Goal: Navigation & Orientation: Find specific page/section

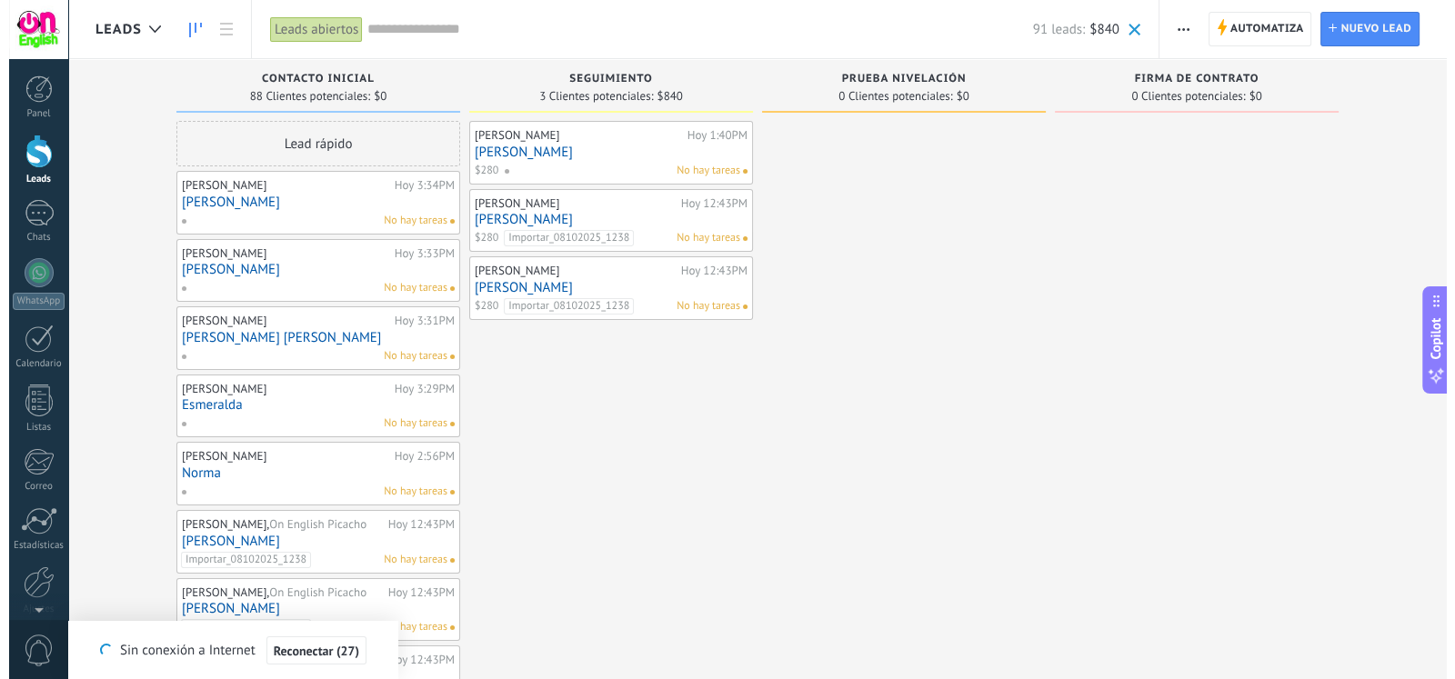
scroll to position [26, 0]
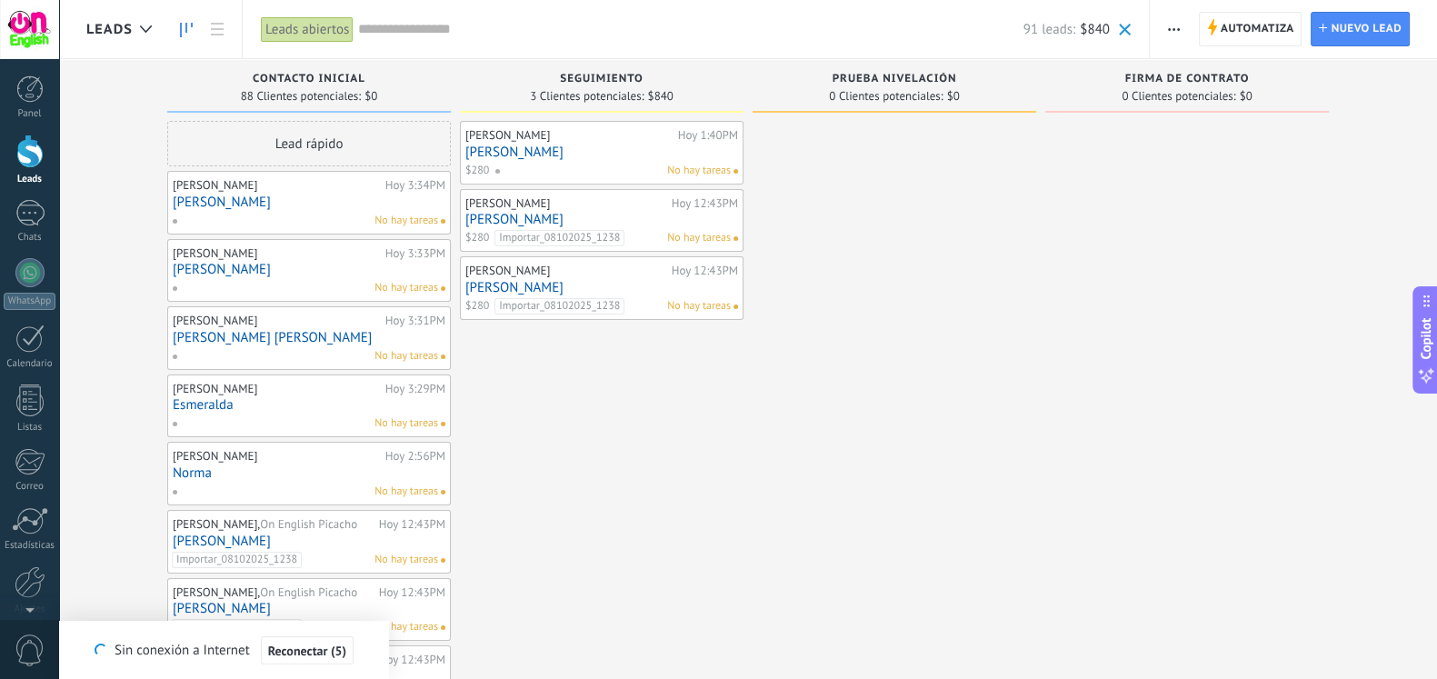
click at [118, 25] on span "Leads" at bounding box center [109, 29] width 46 height 17
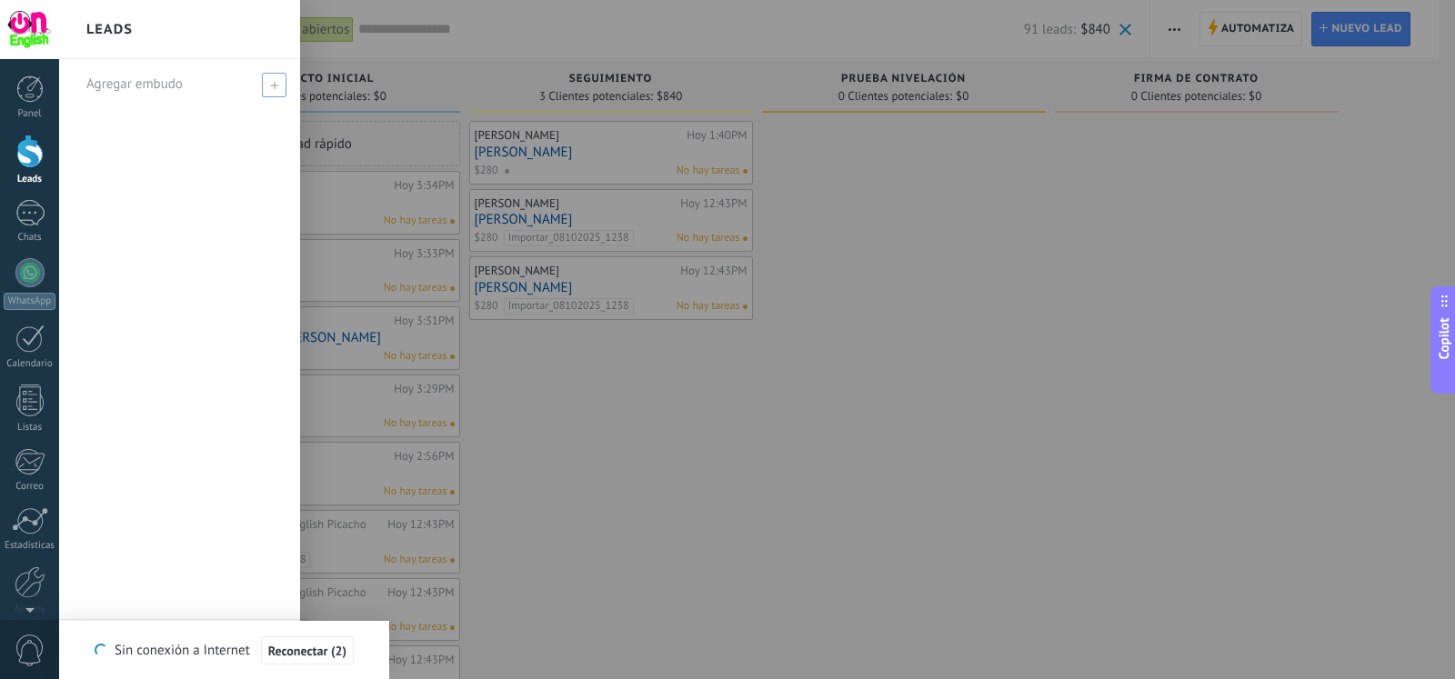
click at [267, 86] on span at bounding box center [274, 85] width 25 height 25
click at [270, 86] on span at bounding box center [276, 84] width 16 height 13
click at [322, 645] on span "Reconectar" at bounding box center [307, 651] width 60 height 13
click at [322, 645] on span "Reconectar" at bounding box center [297, 651] width 60 height 13
click at [322, 645] on span "Reconectar" at bounding box center [307, 651] width 60 height 13
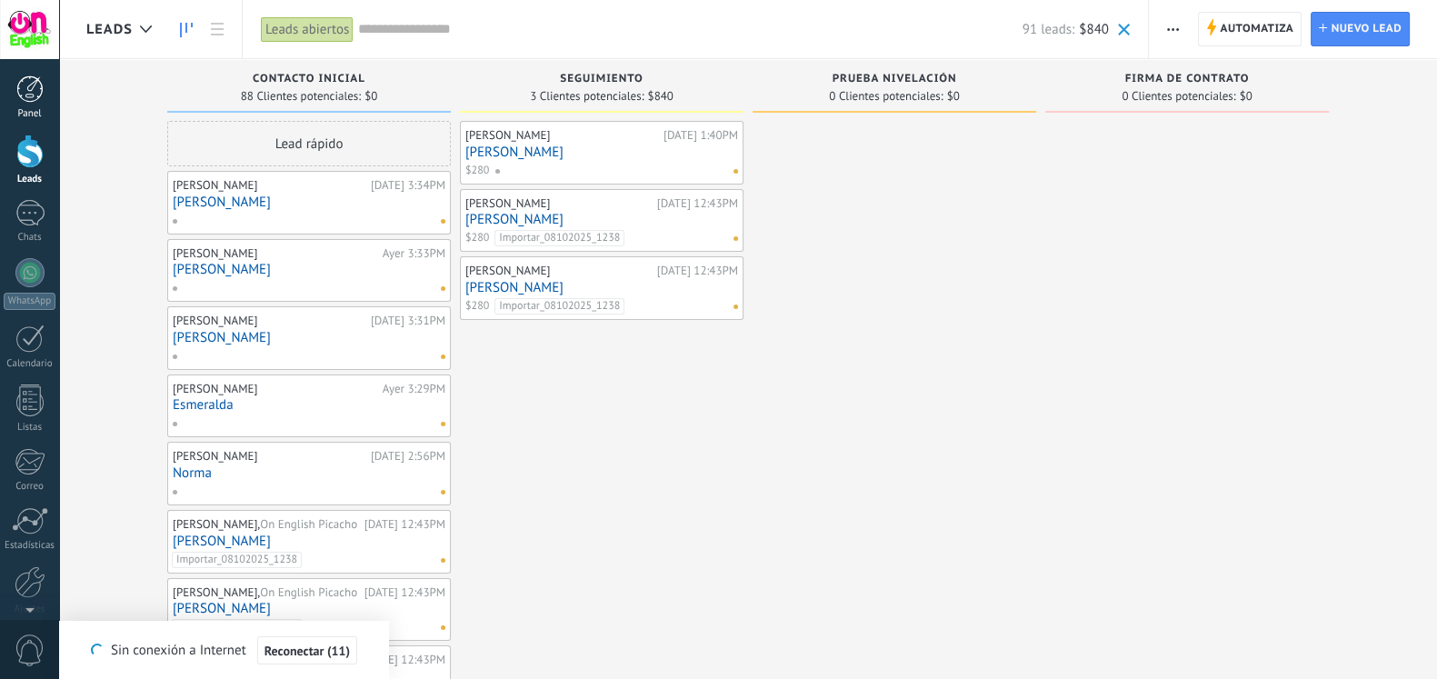
click at [14, 88] on link "Panel" at bounding box center [29, 97] width 59 height 45
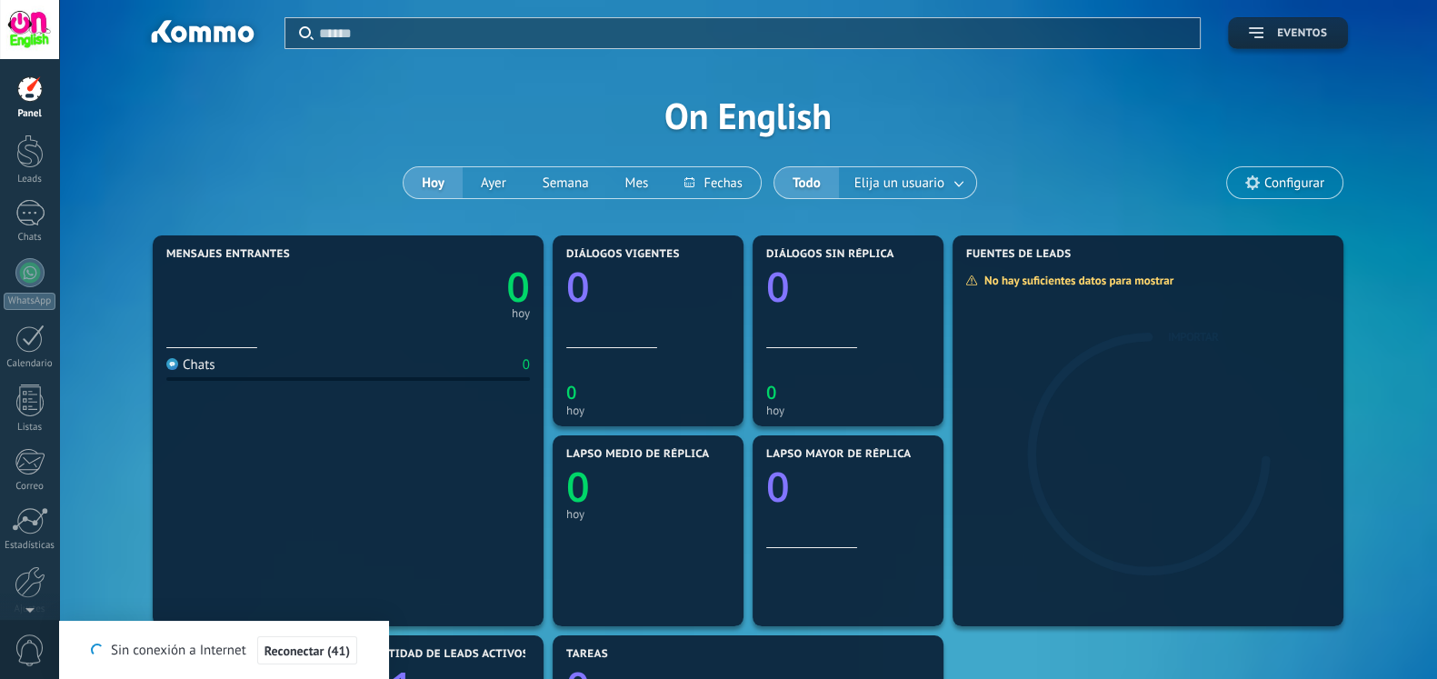
click at [1282, 47] on button "Eventos" at bounding box center [1288, 33] width 120 height 32
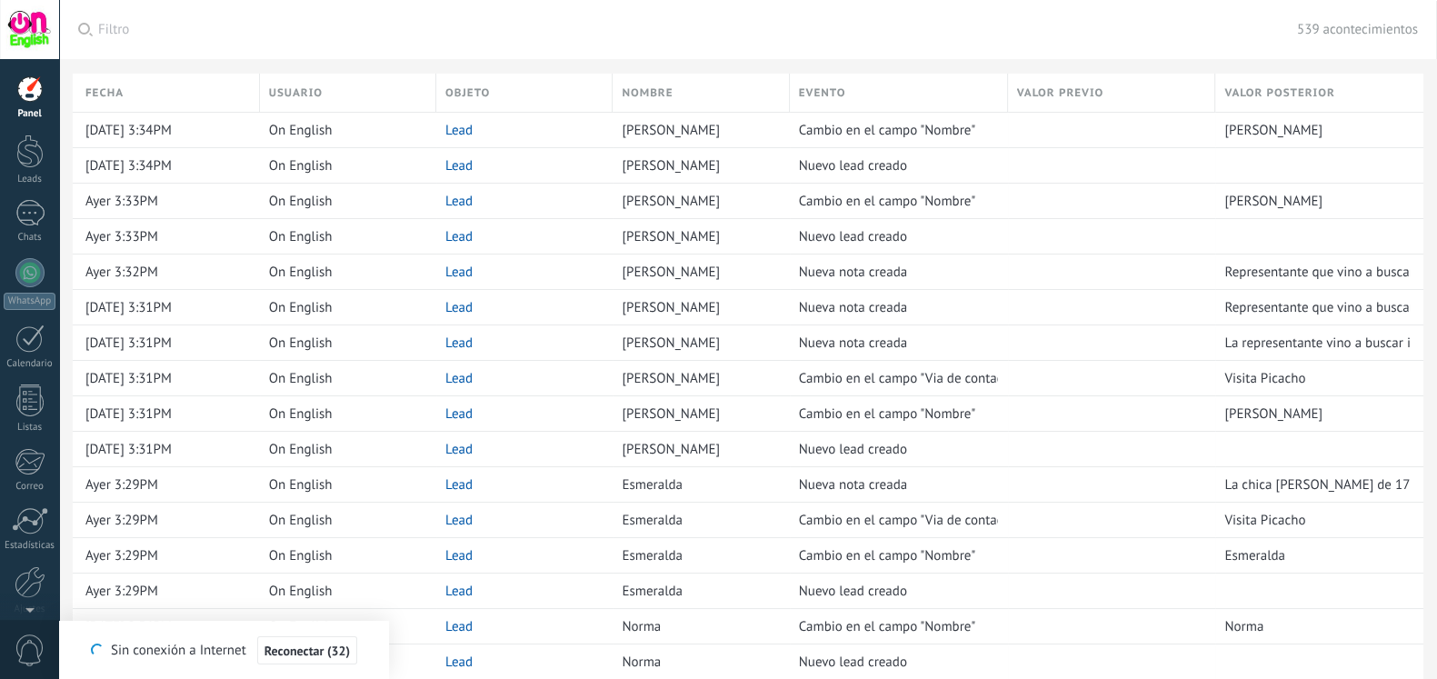
click at [18, 75] on div at bounding box center [29, 88] width 27 height 27
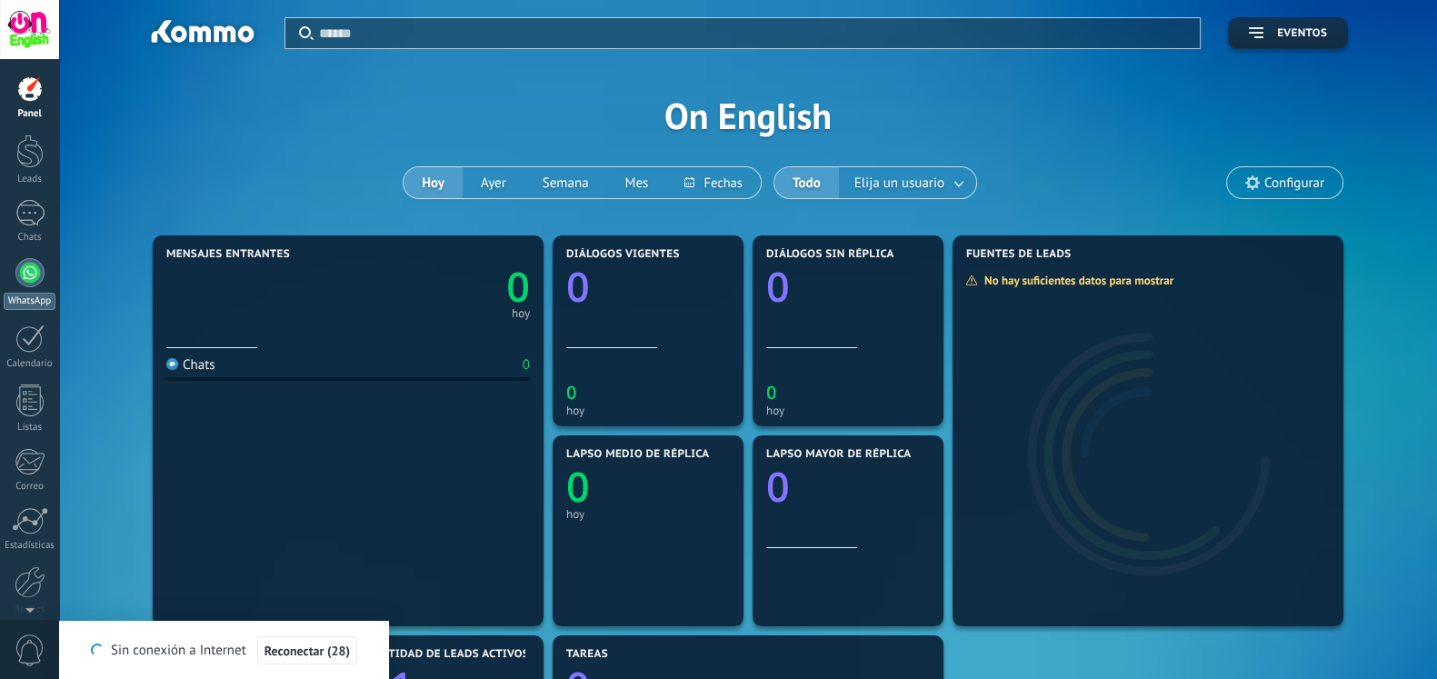
click at [51, 280] on link "WhatsApp" at bounding box center [29, 284] width 59 height 52
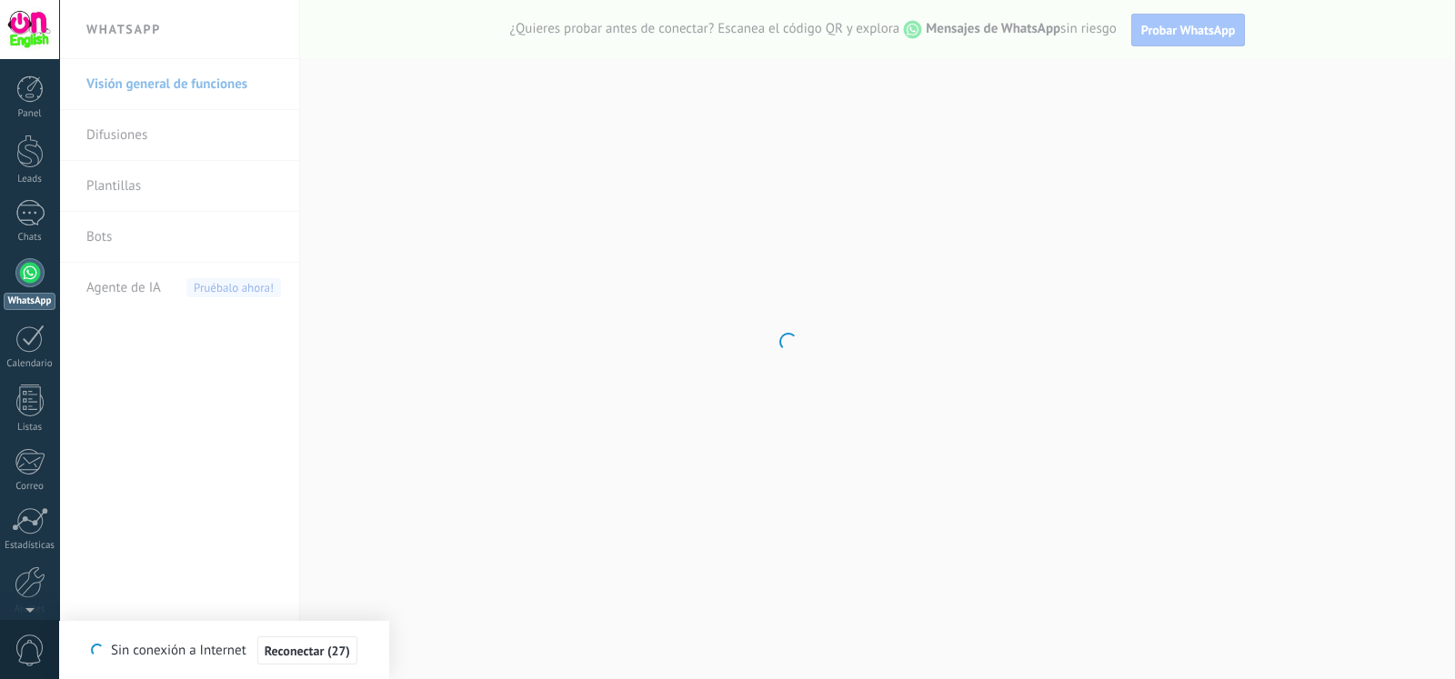
click at [316, 650] on span "Reconectar (27)" at bounding box center [307, 651] width 85 height 13
click at [316, 650] on span "Reconectar" at bounding box center [307, 651] width 60 height 13
click at [316, 650] on span "Reconectar (2)" at bounding box center [307, 651] width 78 height 13
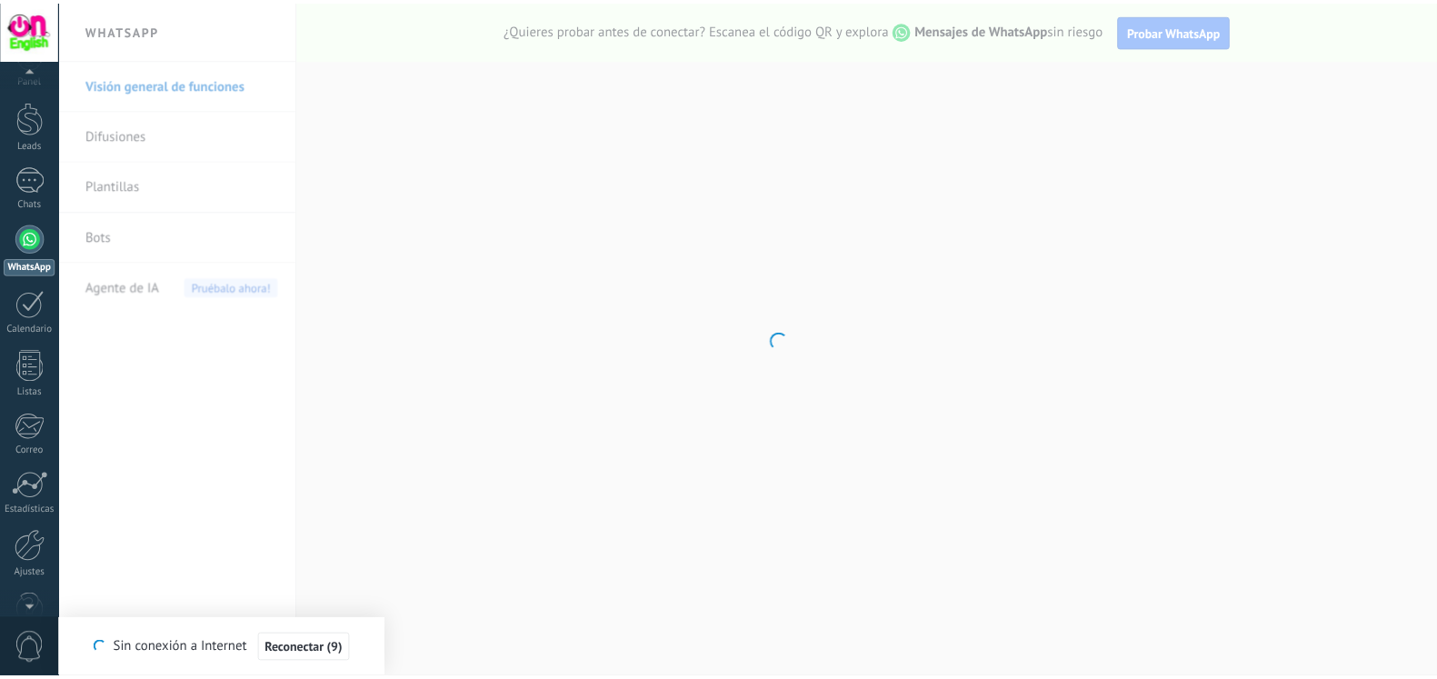
scroll to position [75, 0]
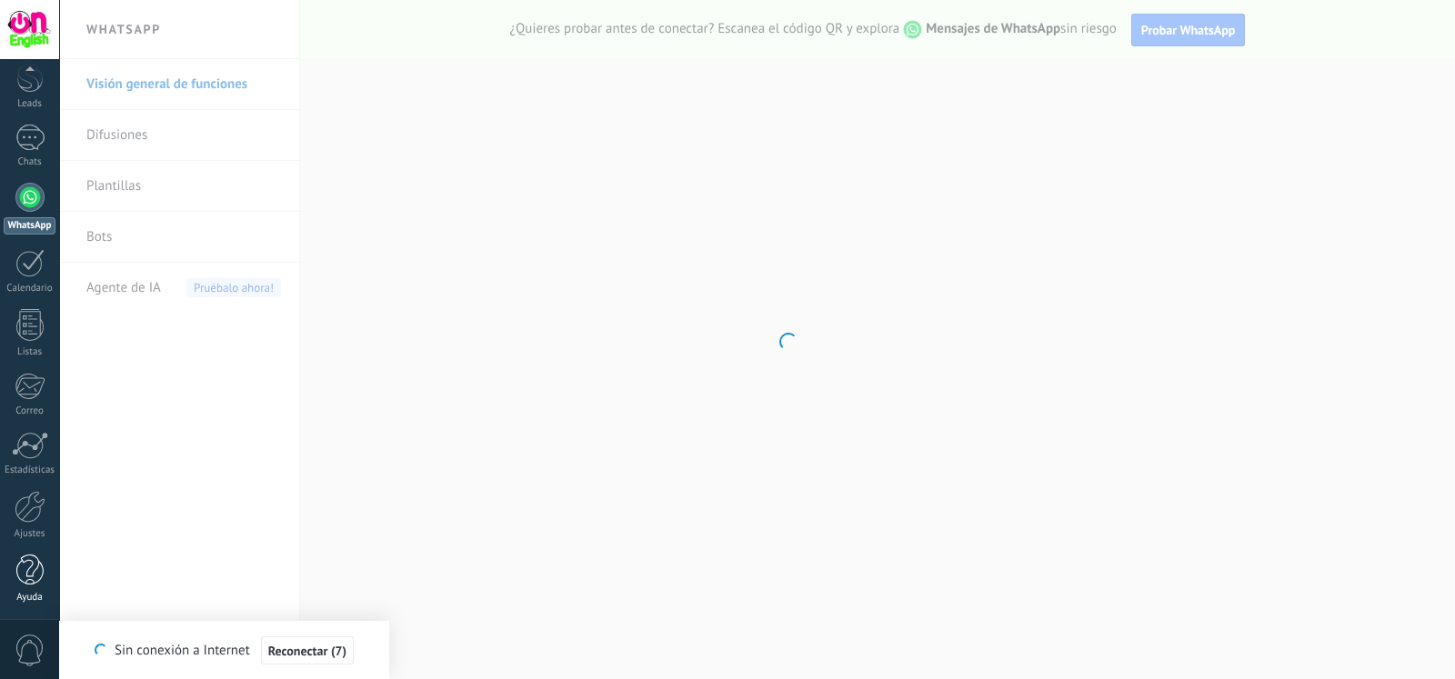
click at [34, 592] on div "Ayuda" at bounding box center [30, 598] width 53 height 12
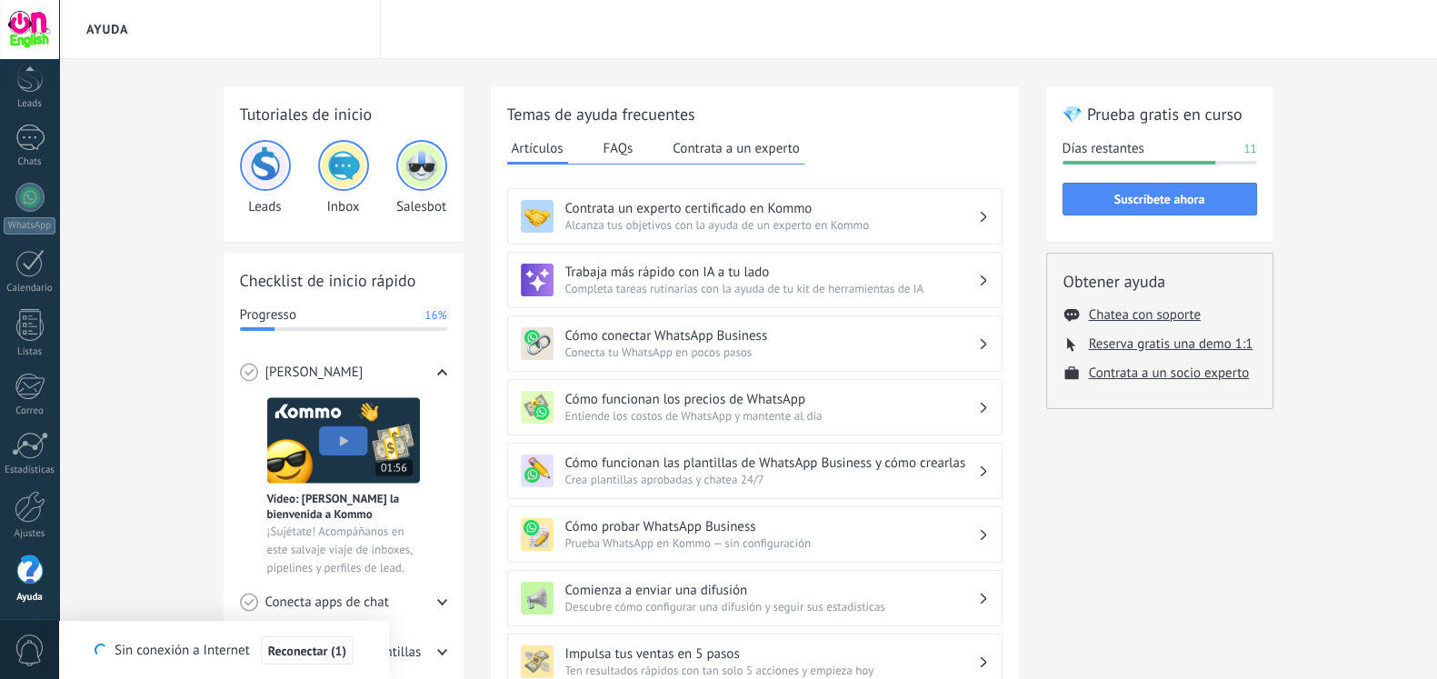
click at [555, 60] on div "Tutoriales de inicio Leads Inbox Salesbot Checklist de inicio rápido Progresso …" at bounding box center [748, 595] width 1378 height 1072
click at [21, 90] on div at bounding box center [29, 88] width 27 height 27
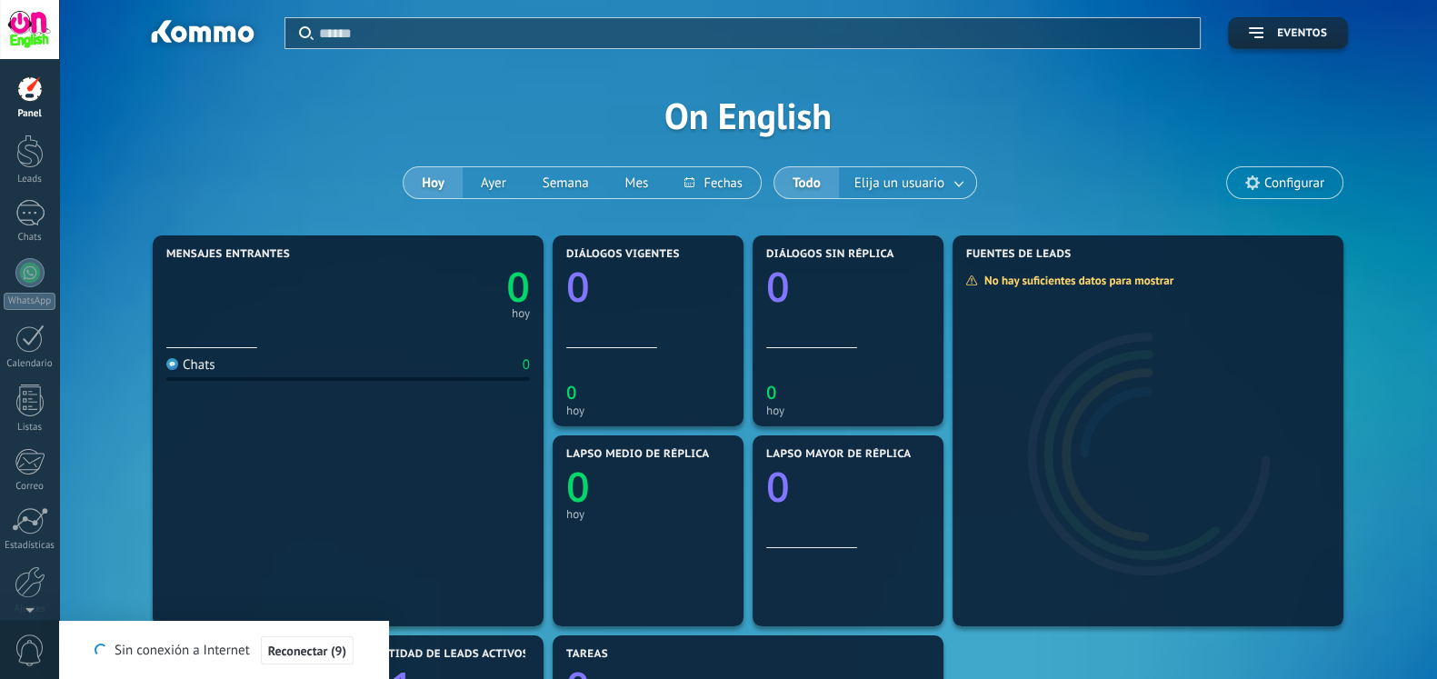
click at [440, 302] on link "0" at bounding box center [439, 286] width 182 height 55
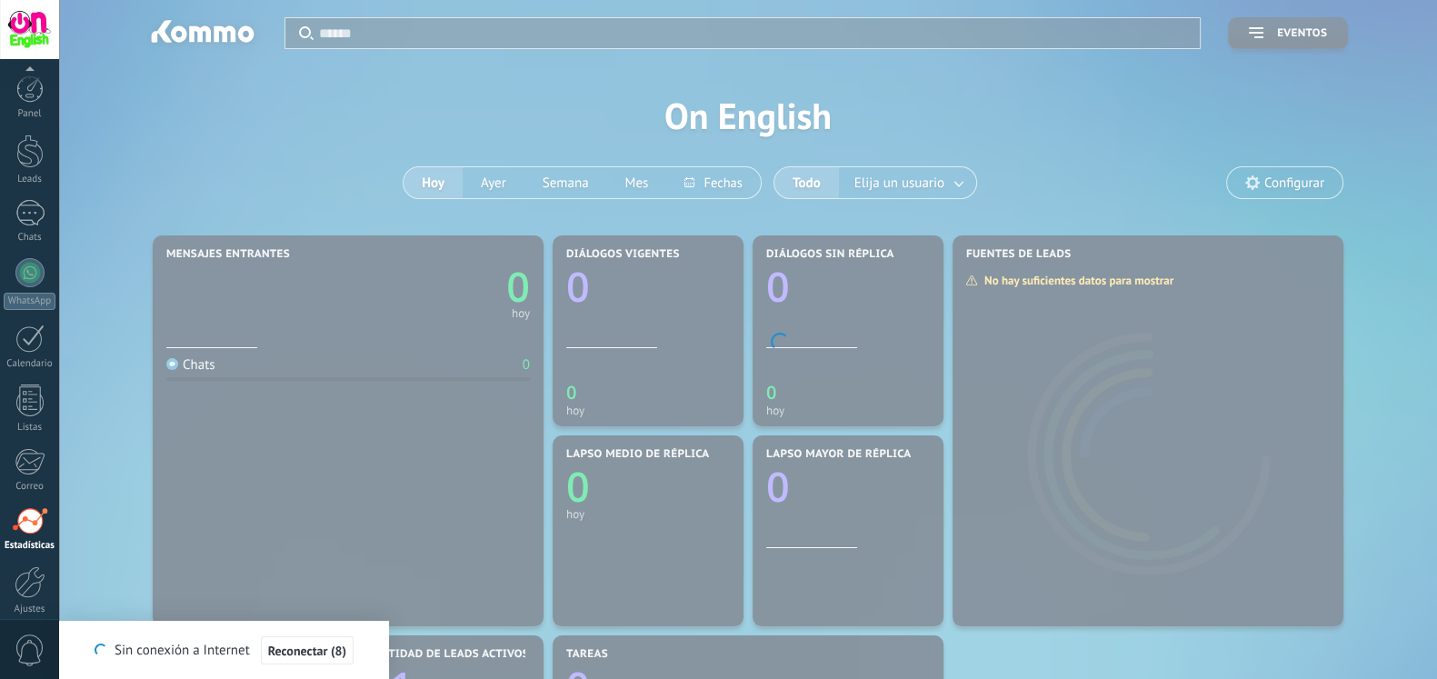
scroll to position [75, 0]
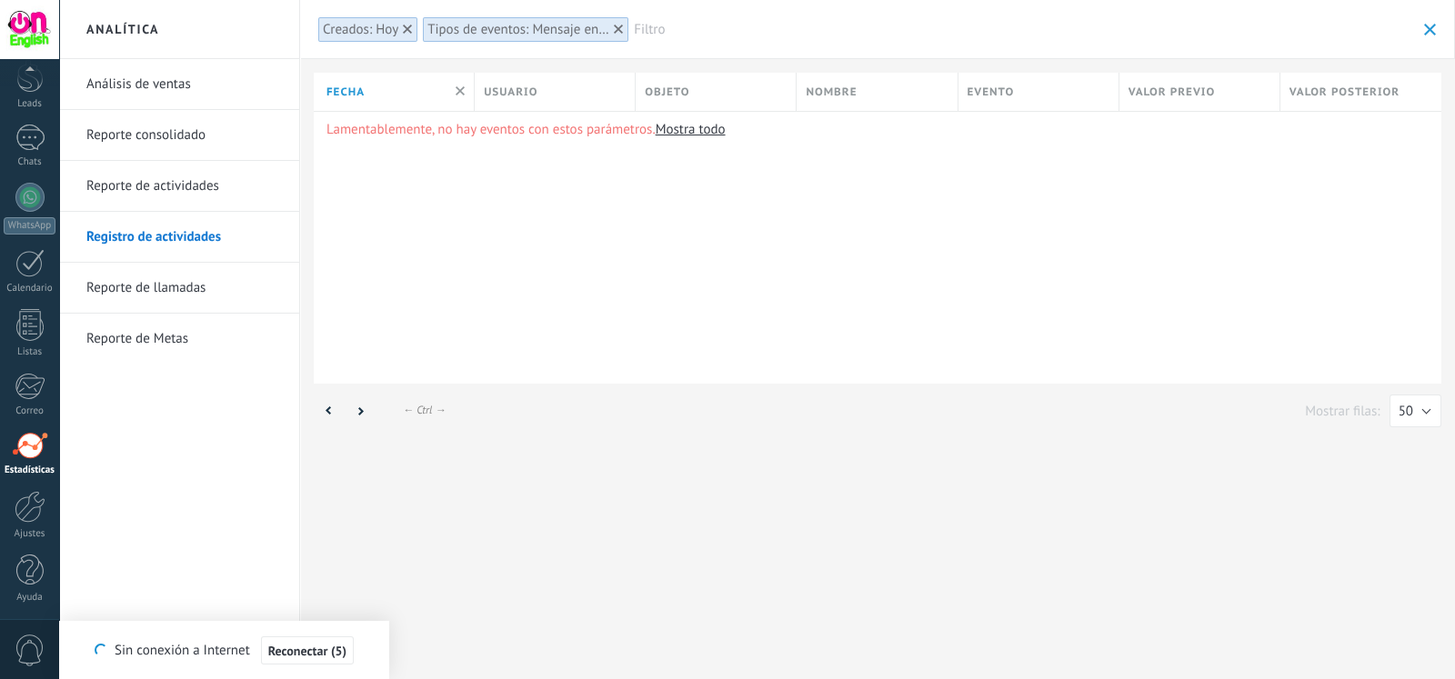
click at [191, 89] on link "Análisis de ventas" at bounding box center [183, 84] width 195 height 51
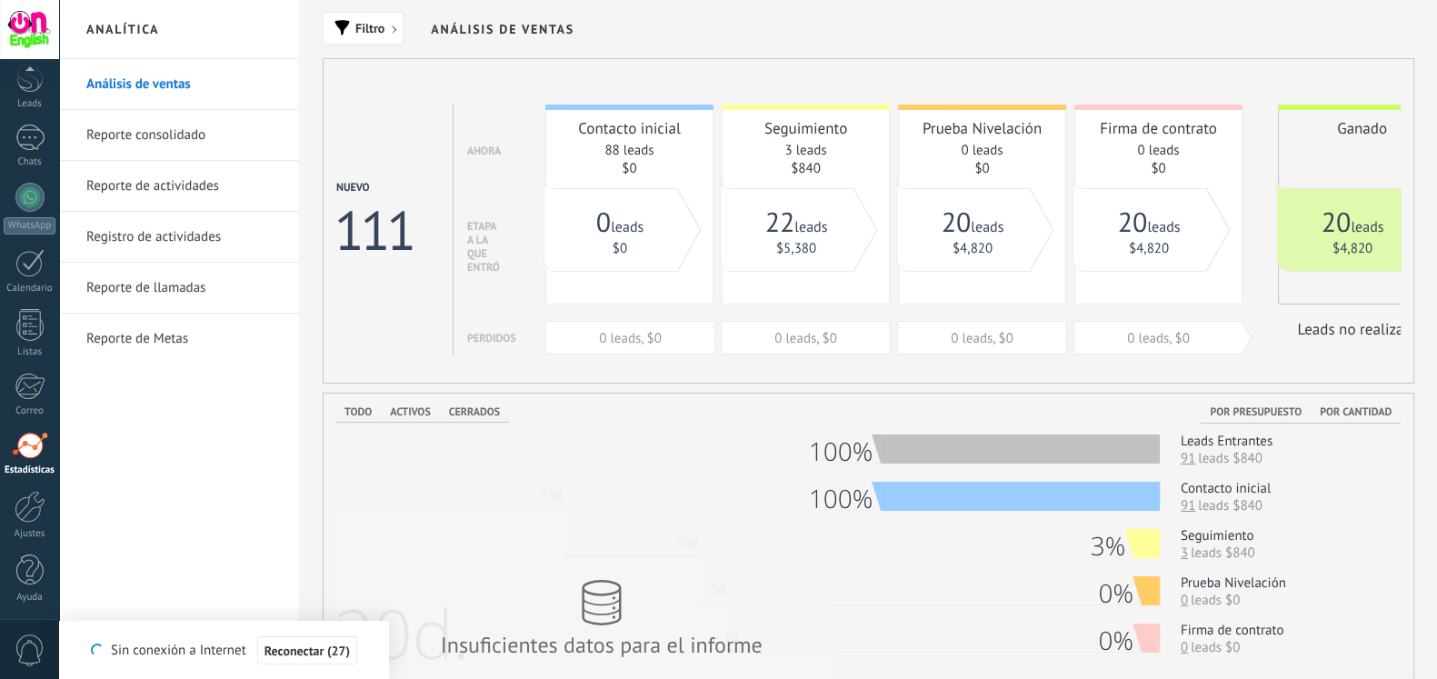
click at [165, 120] on link "Reporte consolidado" at bounding box center [183, 135] width 195 height 51
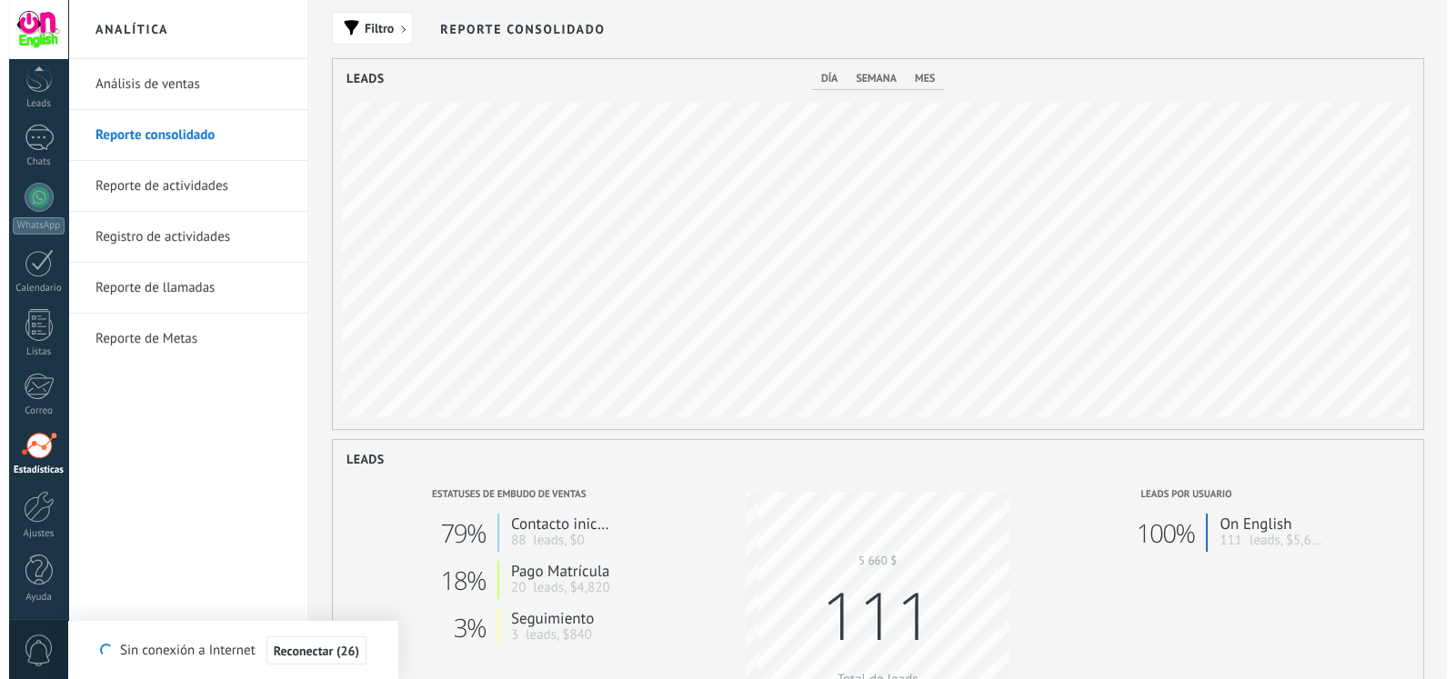
scroll to position [370, 1090]
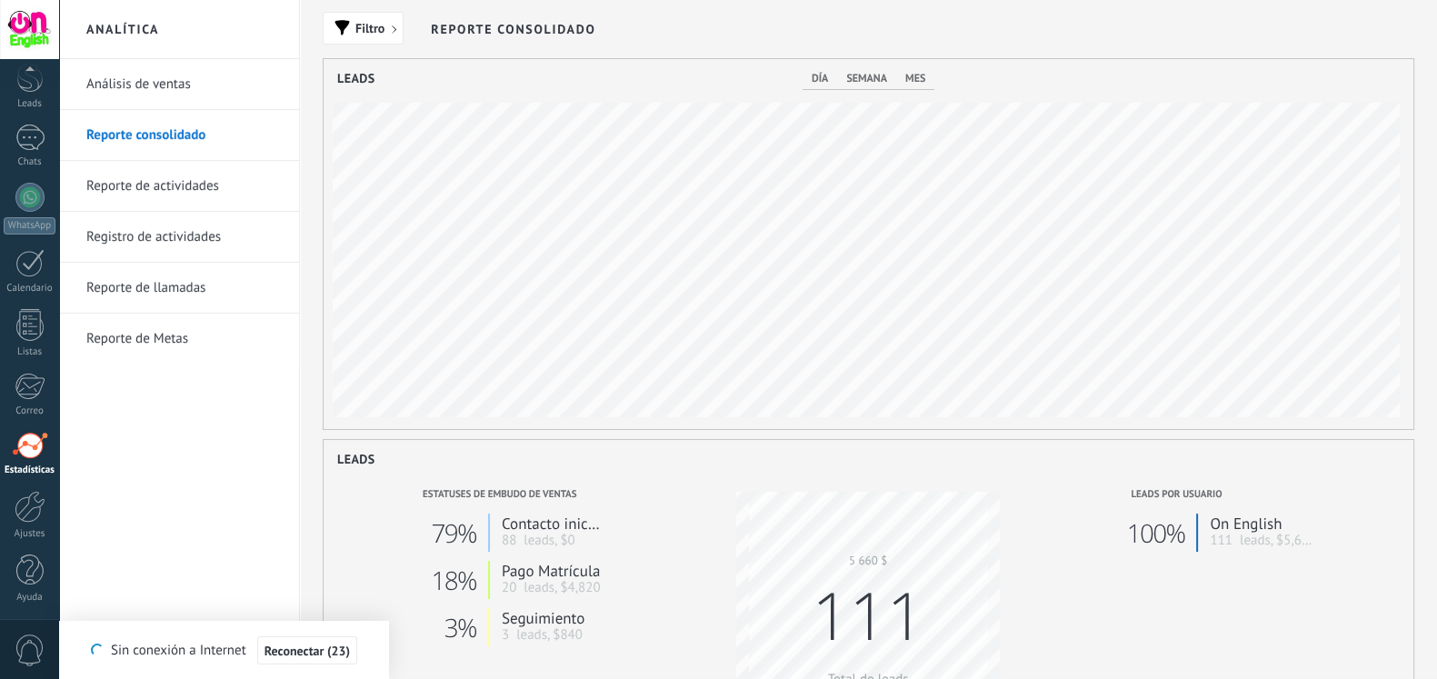
click at [140, 207] on link "Reporte de actividades" at bounding box center [183, 186] width 195 height 51
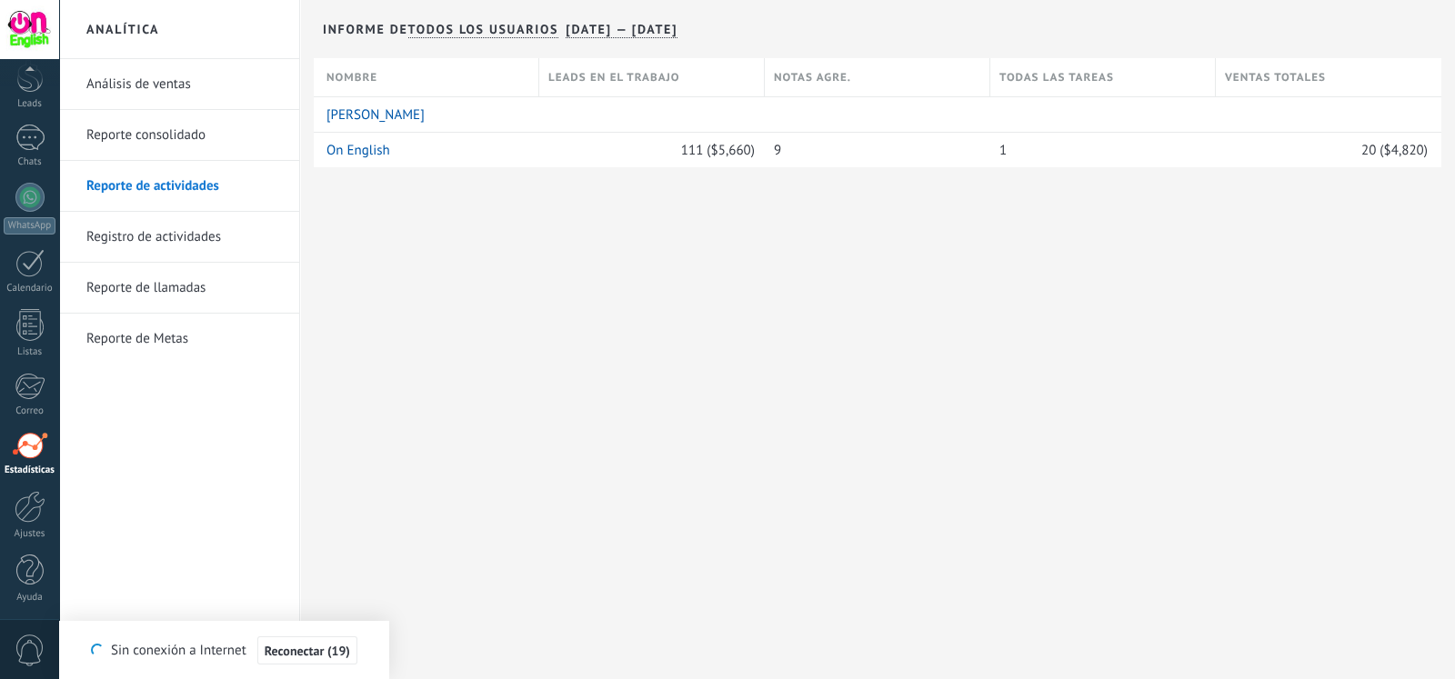
click at [145, 245] on link "Registro de actividades" at bounding box center [183, 237] width 195 height 51
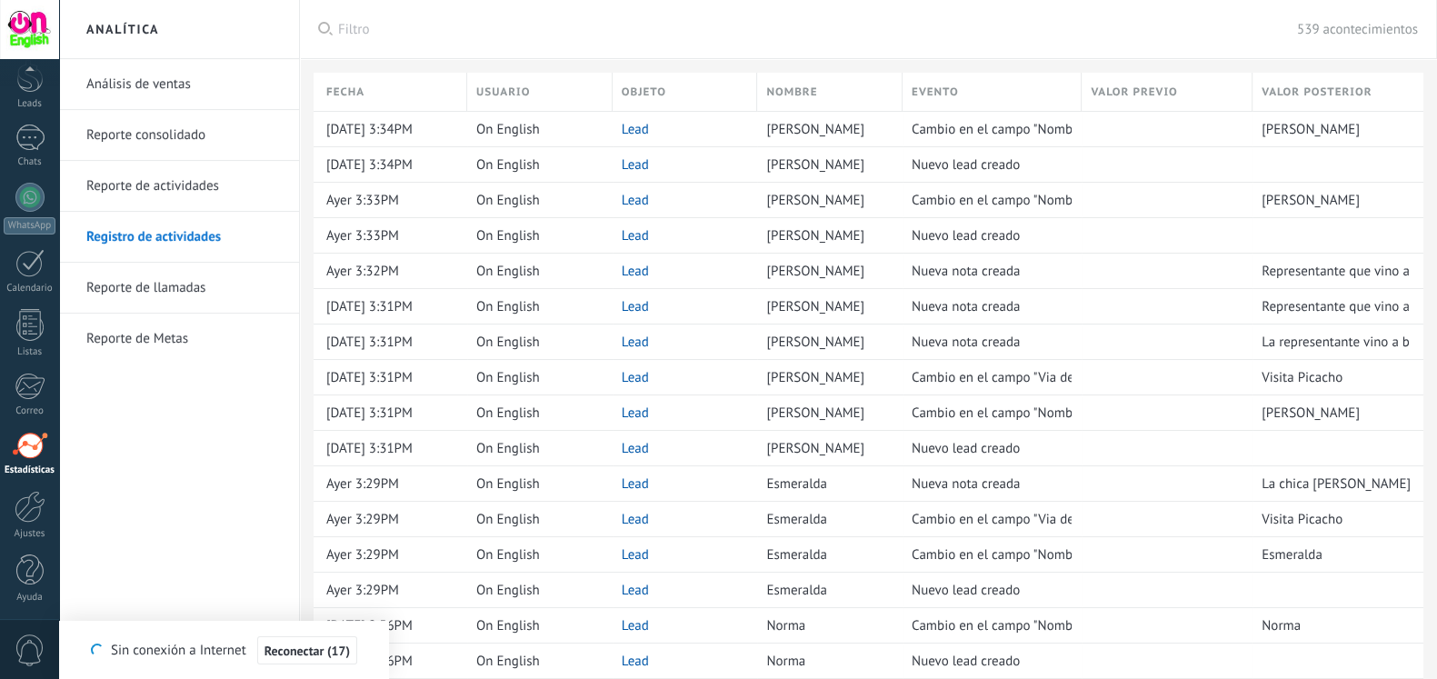
click at [167, 288] on link "Reporte de llamadas" at bounding box center [183, 288] width 195 height 51
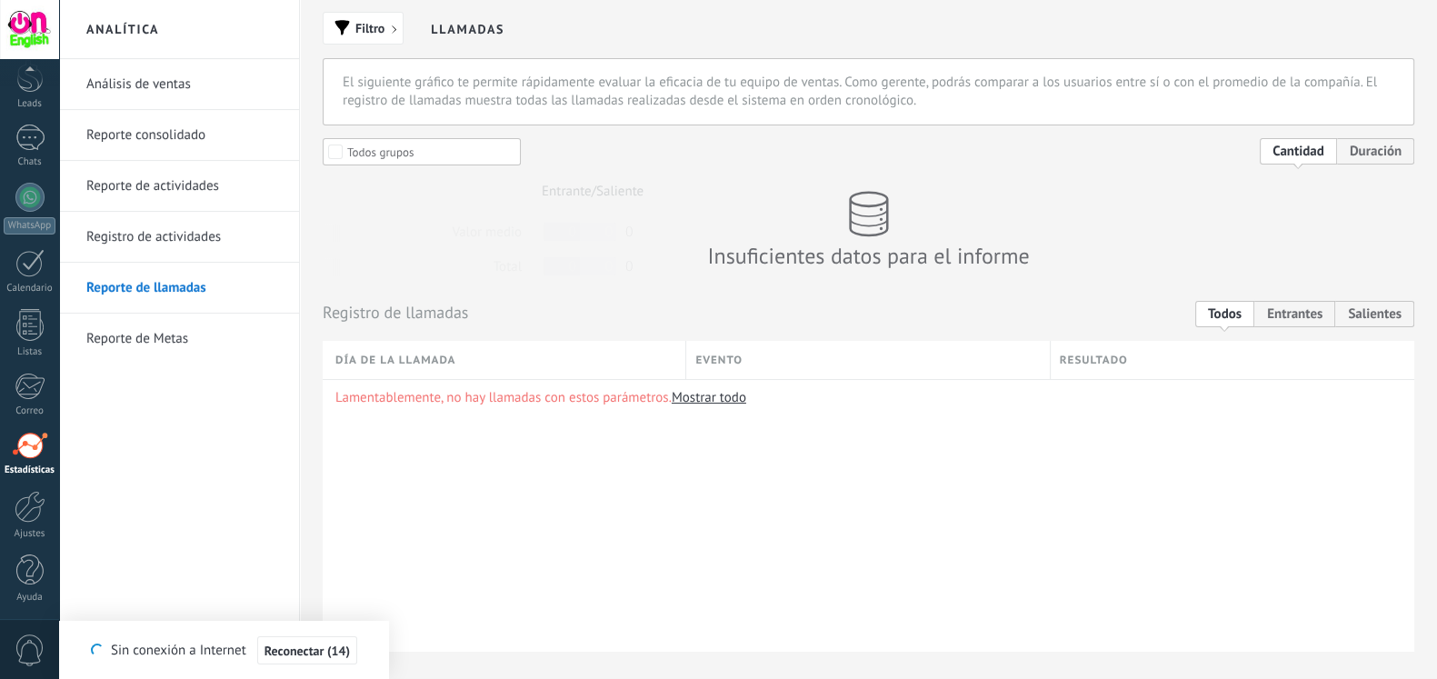
click at [179, 321] on link "Reporte de Metas" at bounding box center [183, 339] width 195 height 51
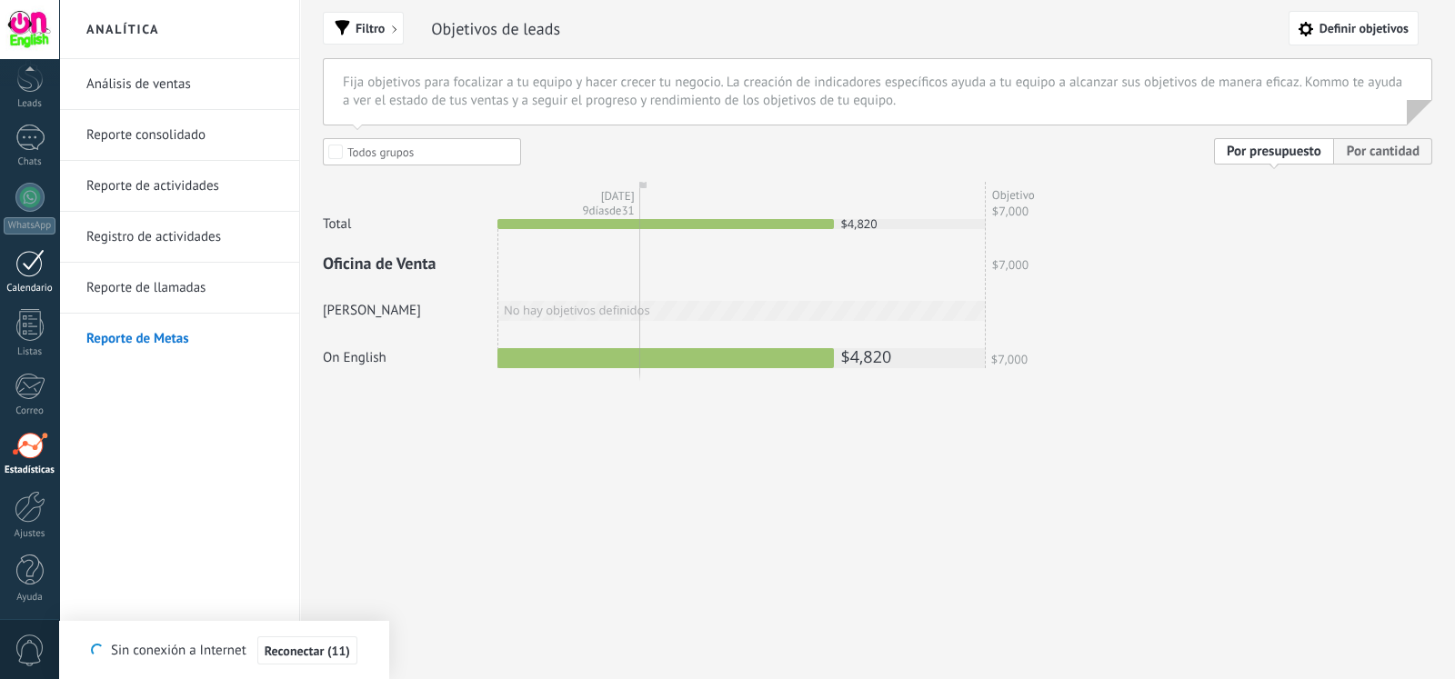
click at [13, 287] on div "Calendario" at bounding box center [30, 289] width 53 height 12
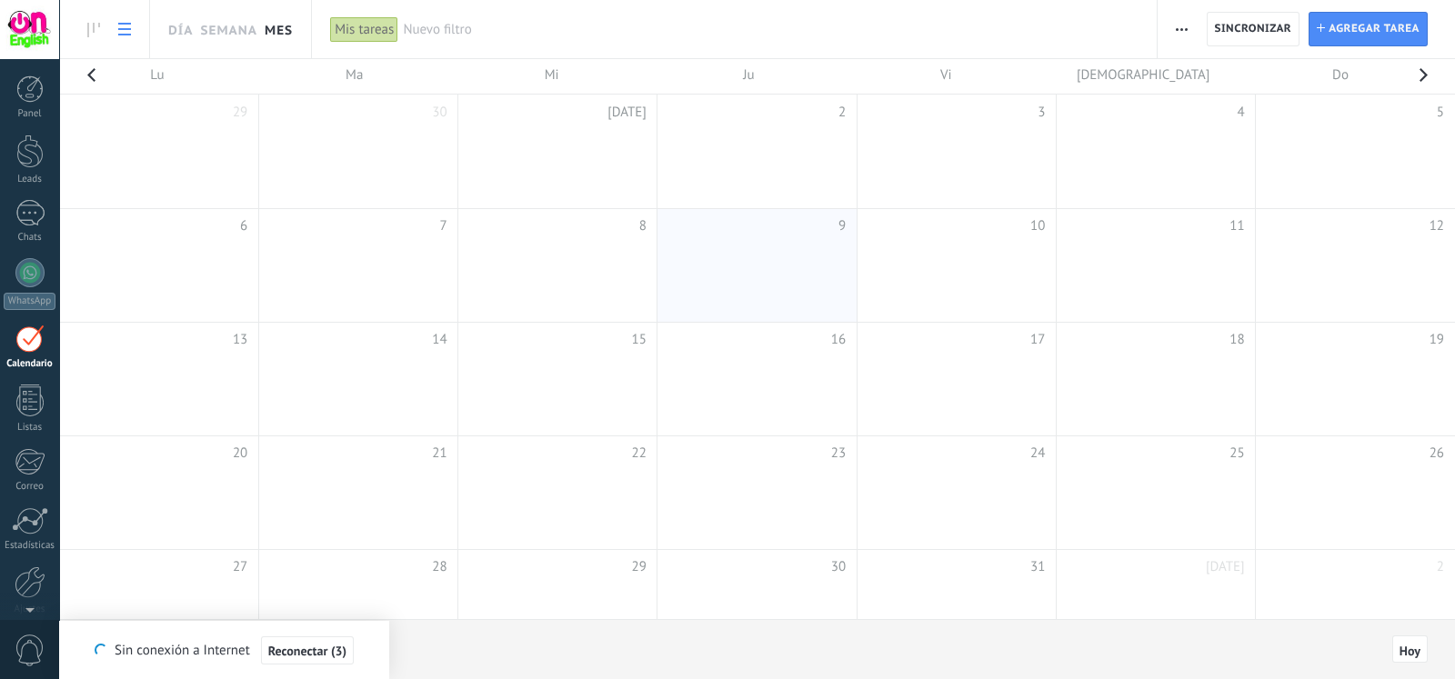
click at [125, 14] on link at bounding box center [124, 29] width 31 height 35
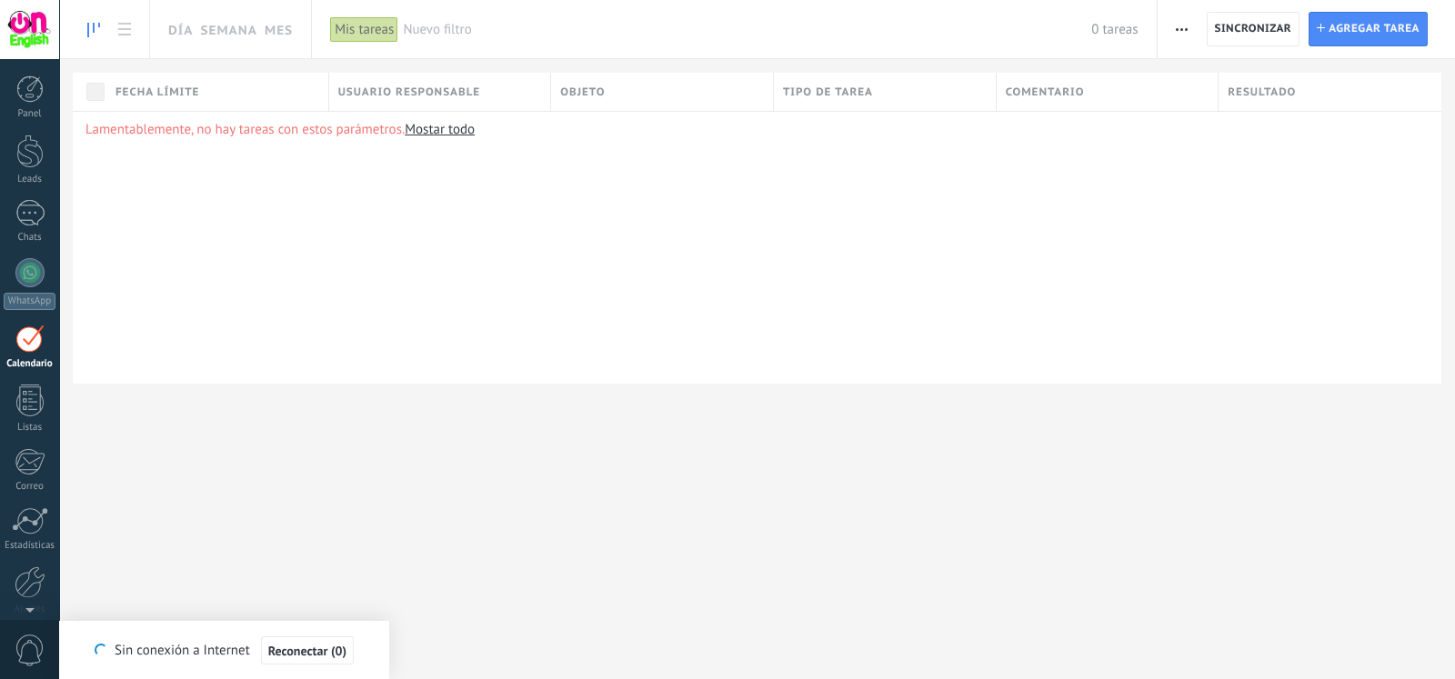
click at [91, 23] on icon at bounding box center [93, 30] width 13 height 15
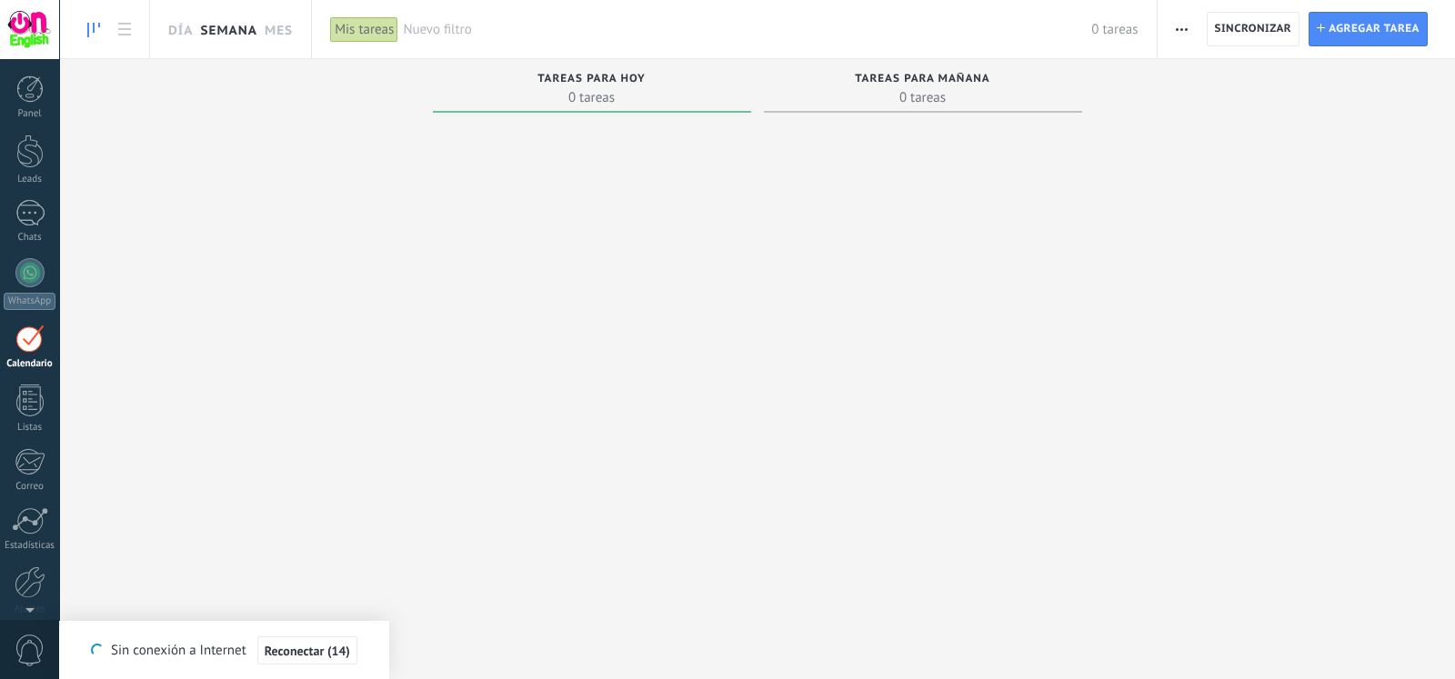
click at [215, 31] on link "Semana" at bounding box center [228, 29] width 57 height 58
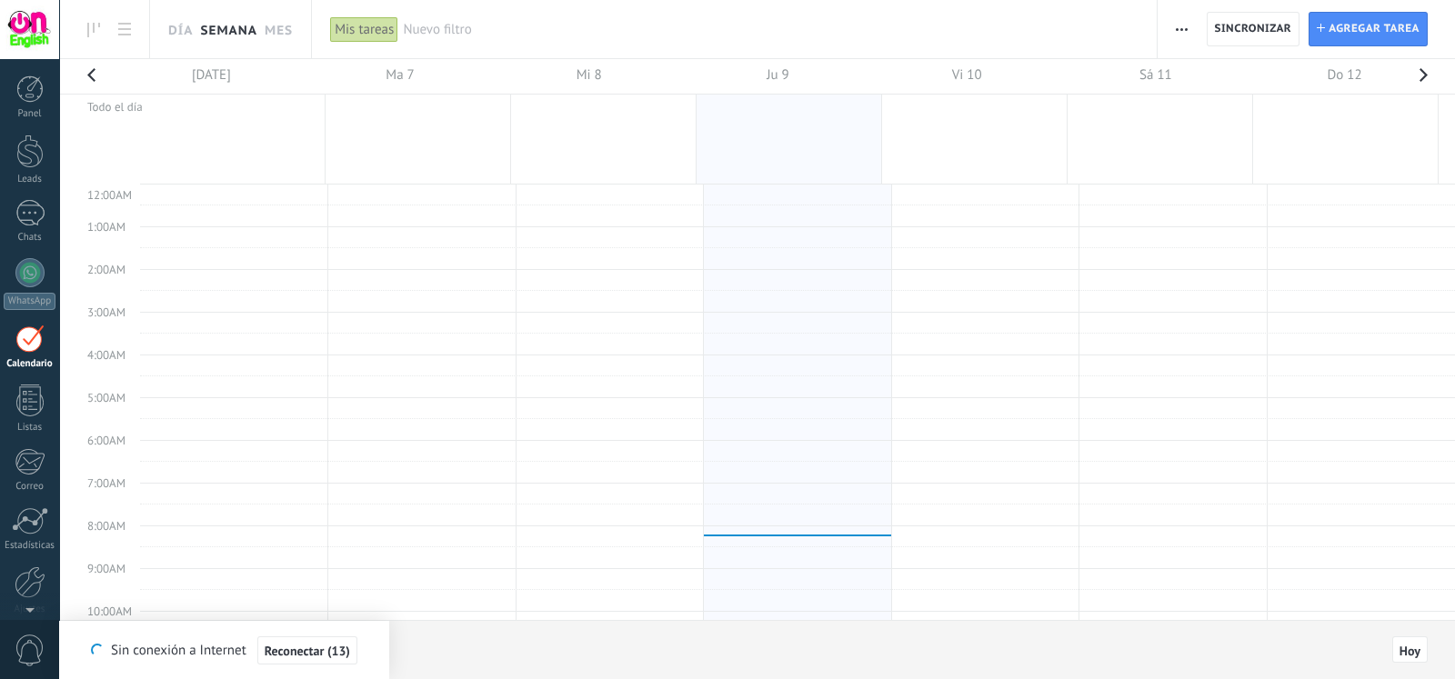
scroll to position [340, 0]
click at [96, 34] on icon at bounding box center [93, 30] width 13 height 15
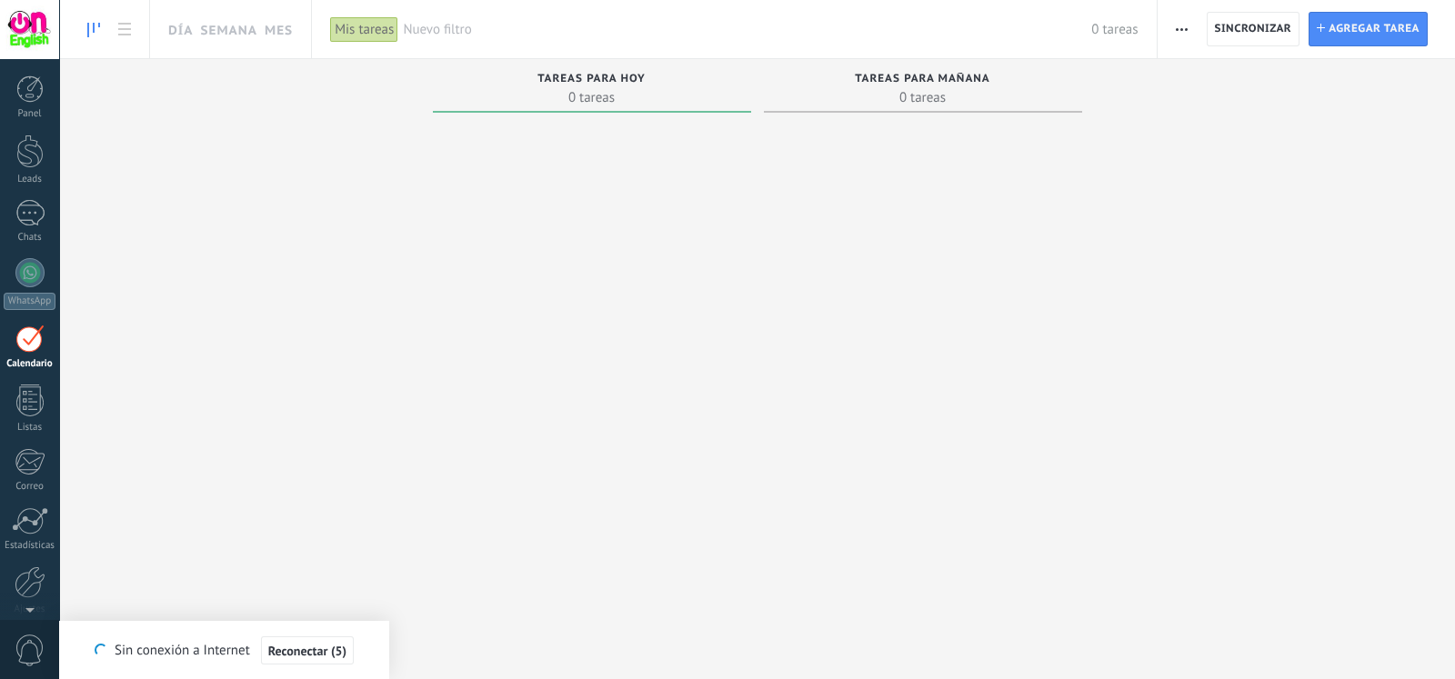
click at [373, 30] on div "Mis tareas" at bounding box center [364, 29] width 68 height 26
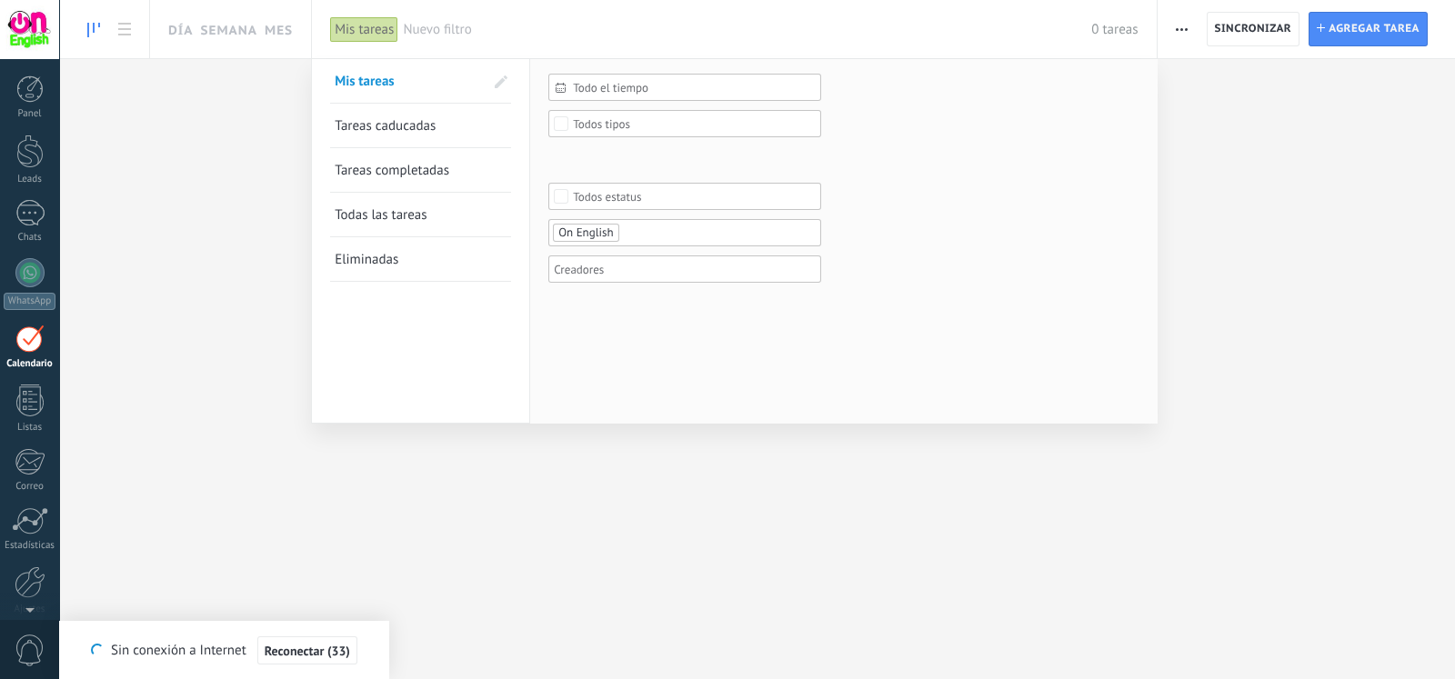
click at [373, 30] on div "Mis tareas" at bounding box center [364, 29] width 68 height 26
click at [145, 385] on div at bounding box center [727, 339] width 1455 height 679
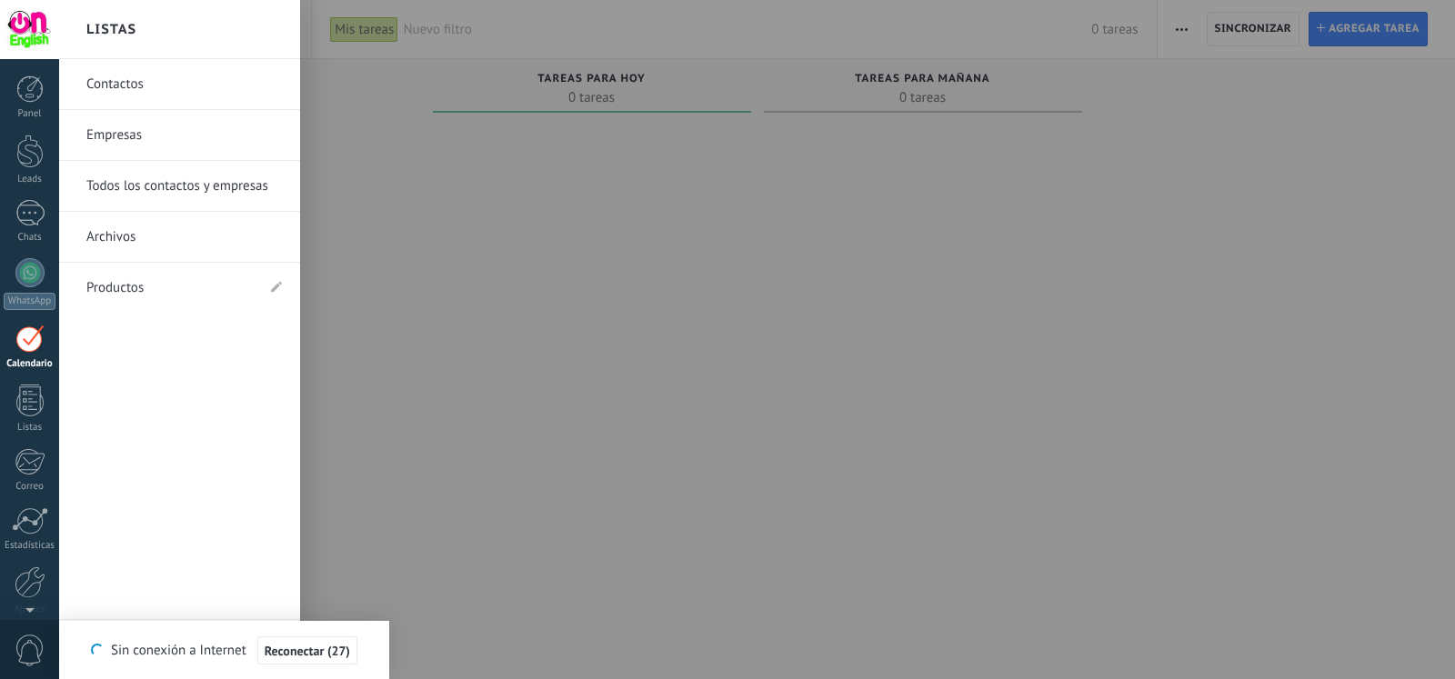
click at [134, 244] on link "Archivos" at bounding box center [183, 237] width 195 height 51
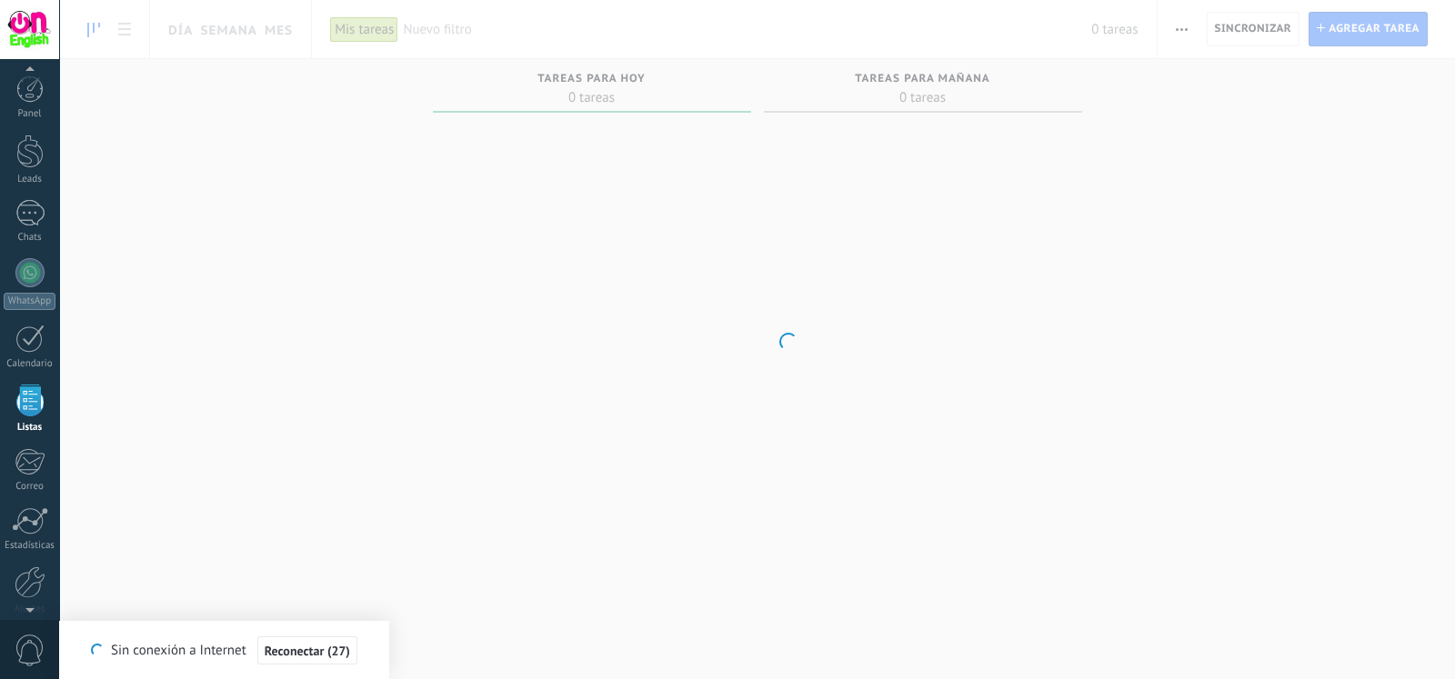
scroll to position [45, 0]
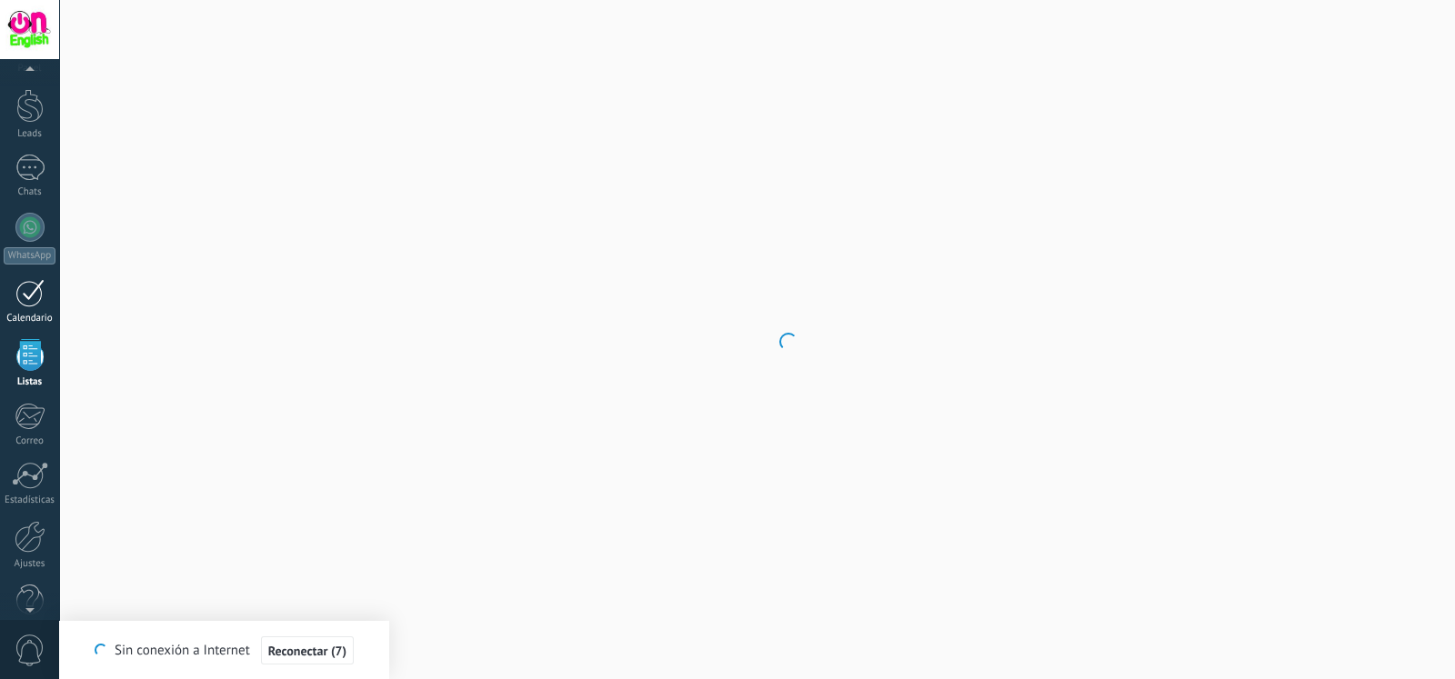
click at [27, 285] on div at bounding box center [29, 293] width 29 height 28
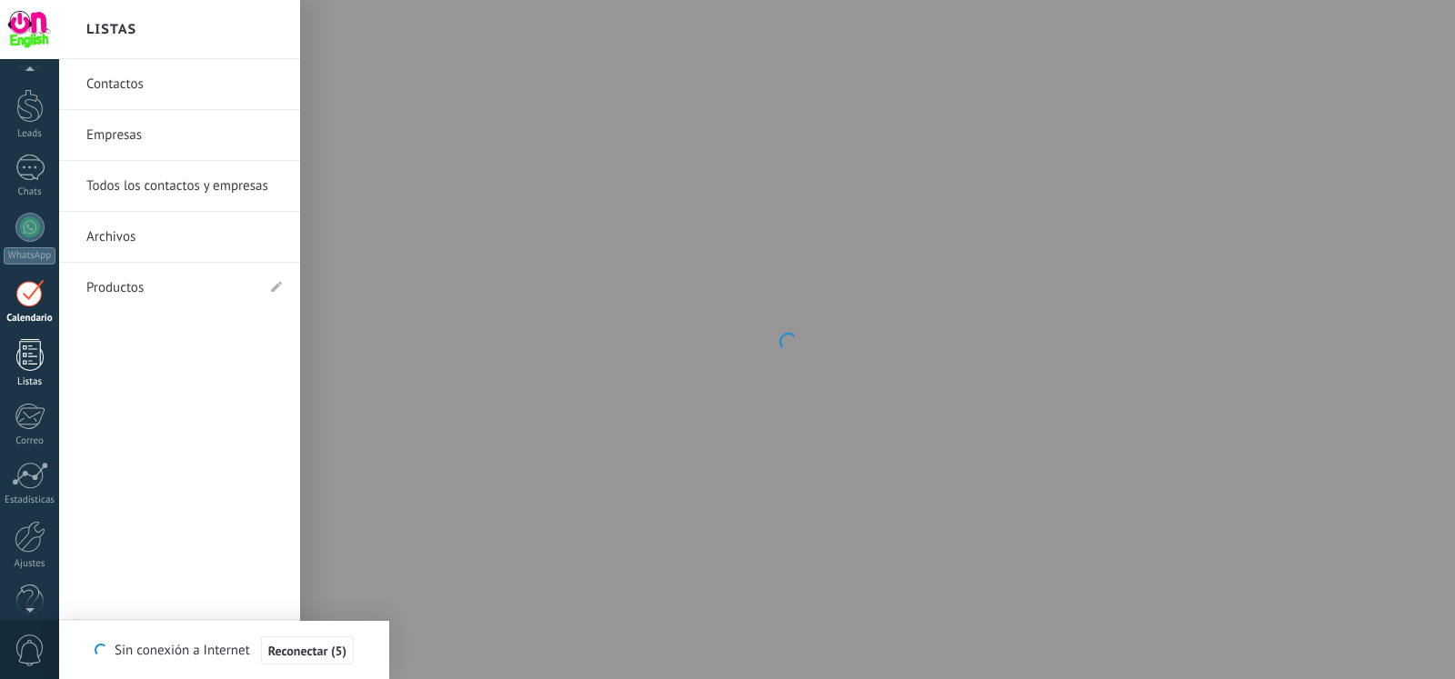
click at [31, 363] on div at bounding box center [29, 355] width 27 height 32
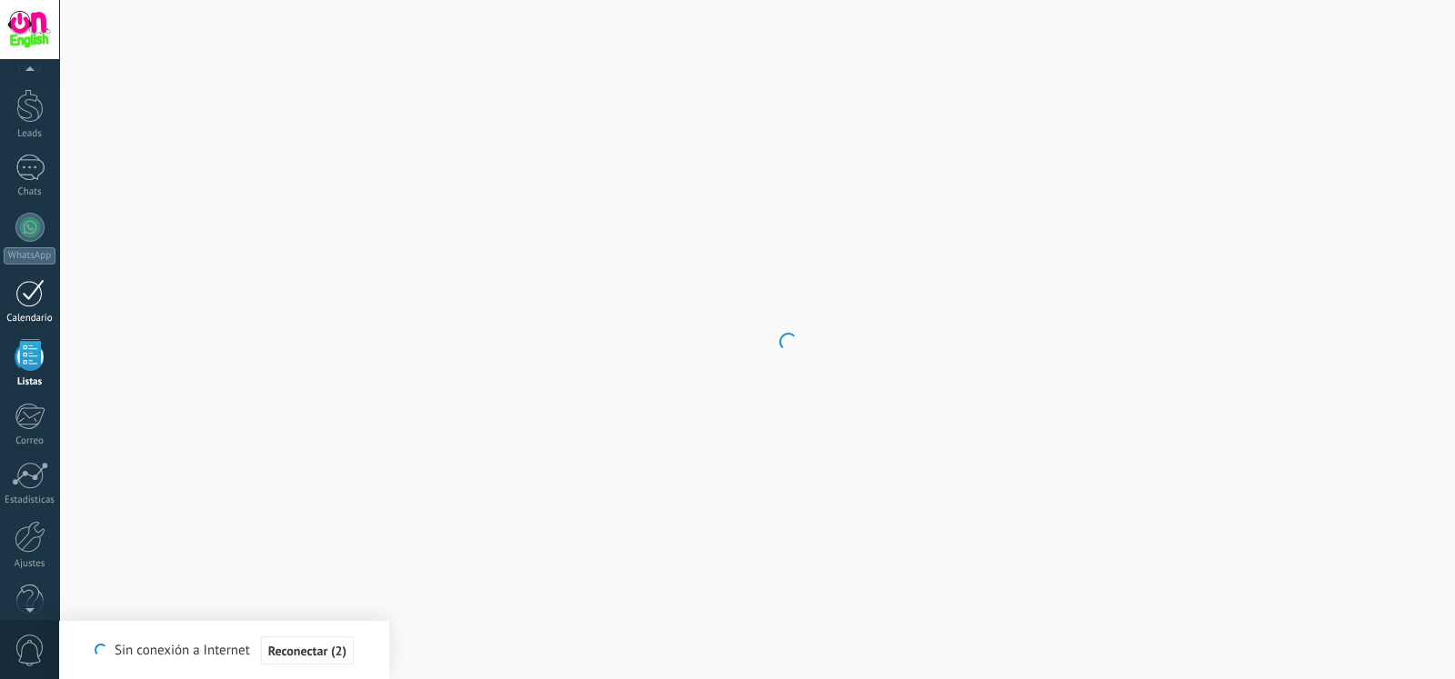
click at [30, 297] on div at bounding box center [29, 293] width 29 height 28
click at [28, 216] on div at bounding box center [29, 213] width 29 height 26
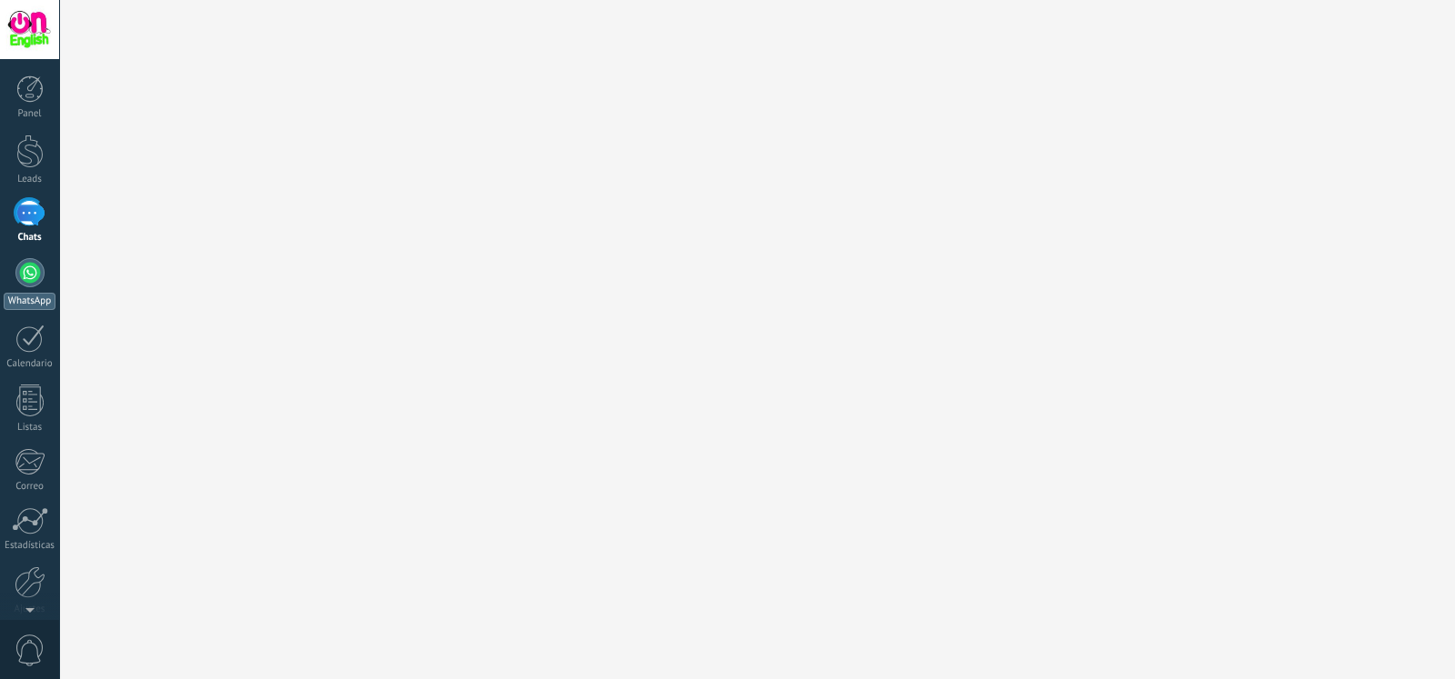
click at [33, 266] on div at bounding box center [29, 272] width 29 height 29
click at [35, 93] on div at bounding box center [29, 88] width 27 height 27
click at [214, 311] on body ".abecls-1,.abecls-2{fill-rule:evenodd}.abecls-2{fill:#fff} .abhcls-1{fill:none}…" at bounding box center [727, 339] width 1455 height 679
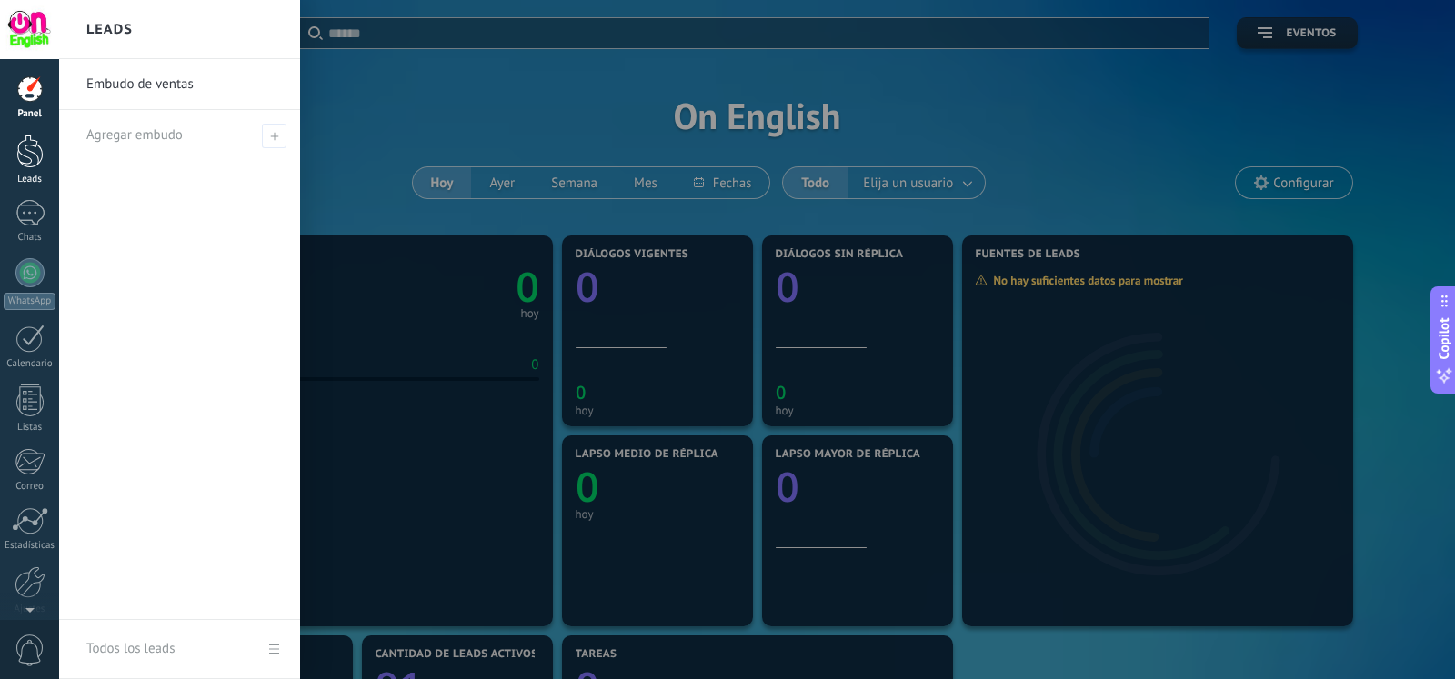
click at [45, 145] on link "Leads" at bounding box center [29, 160] width 59 height 51
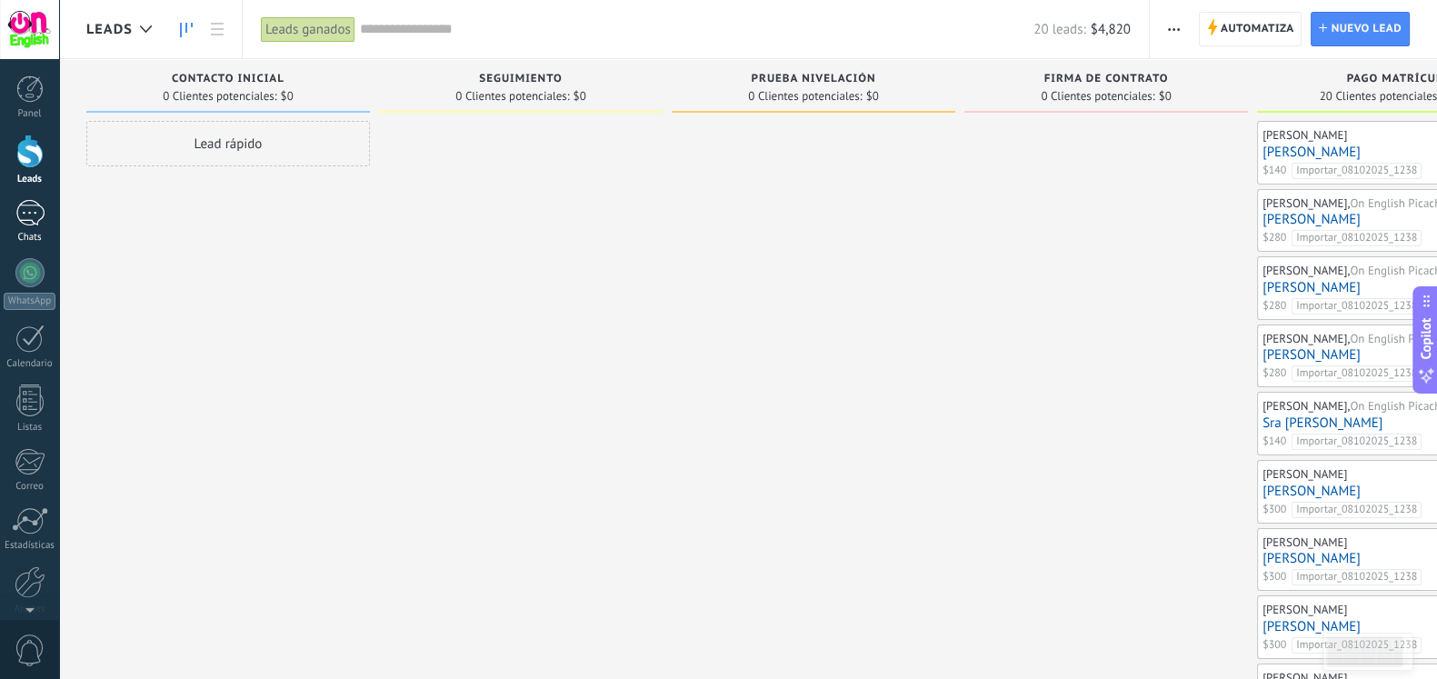
click at [38, 211] on div at bounding box center [29, 213] width 29 height 26
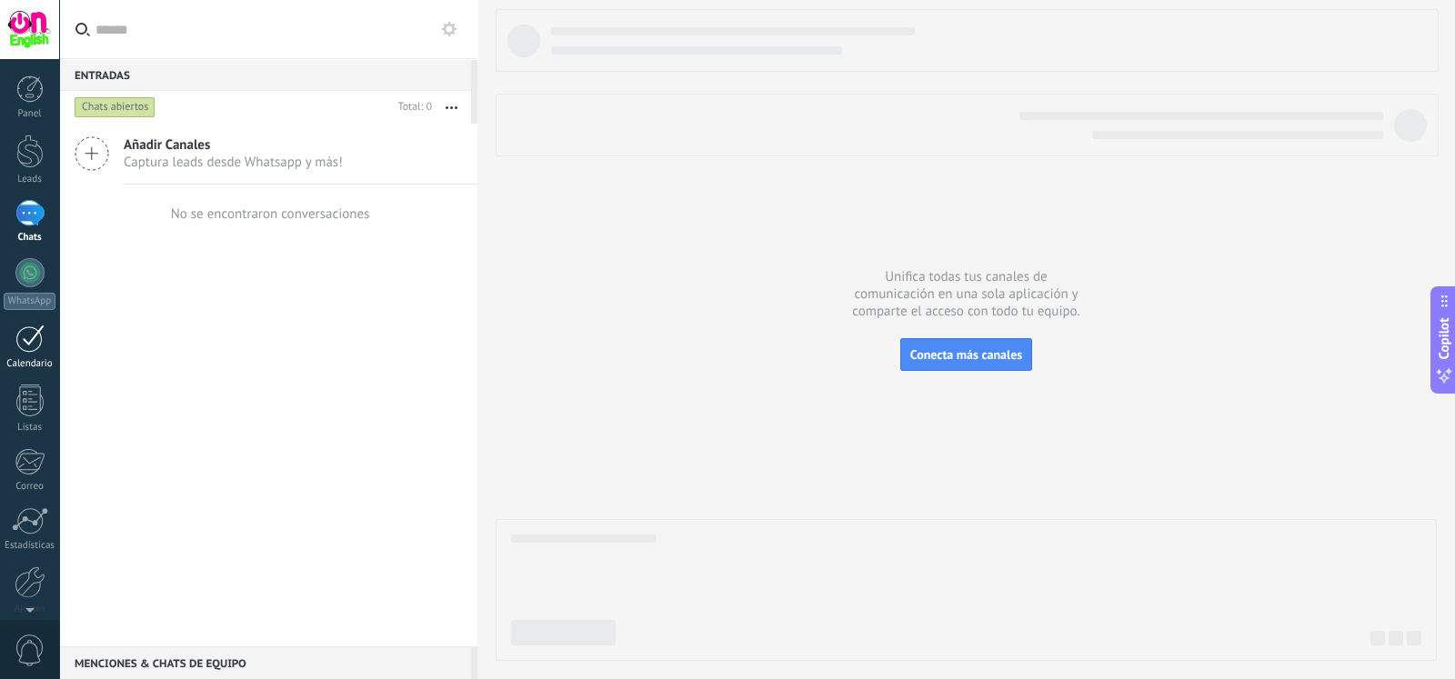
click at [35, 338] on div at bounding box center [29, 339] width 29 height 28
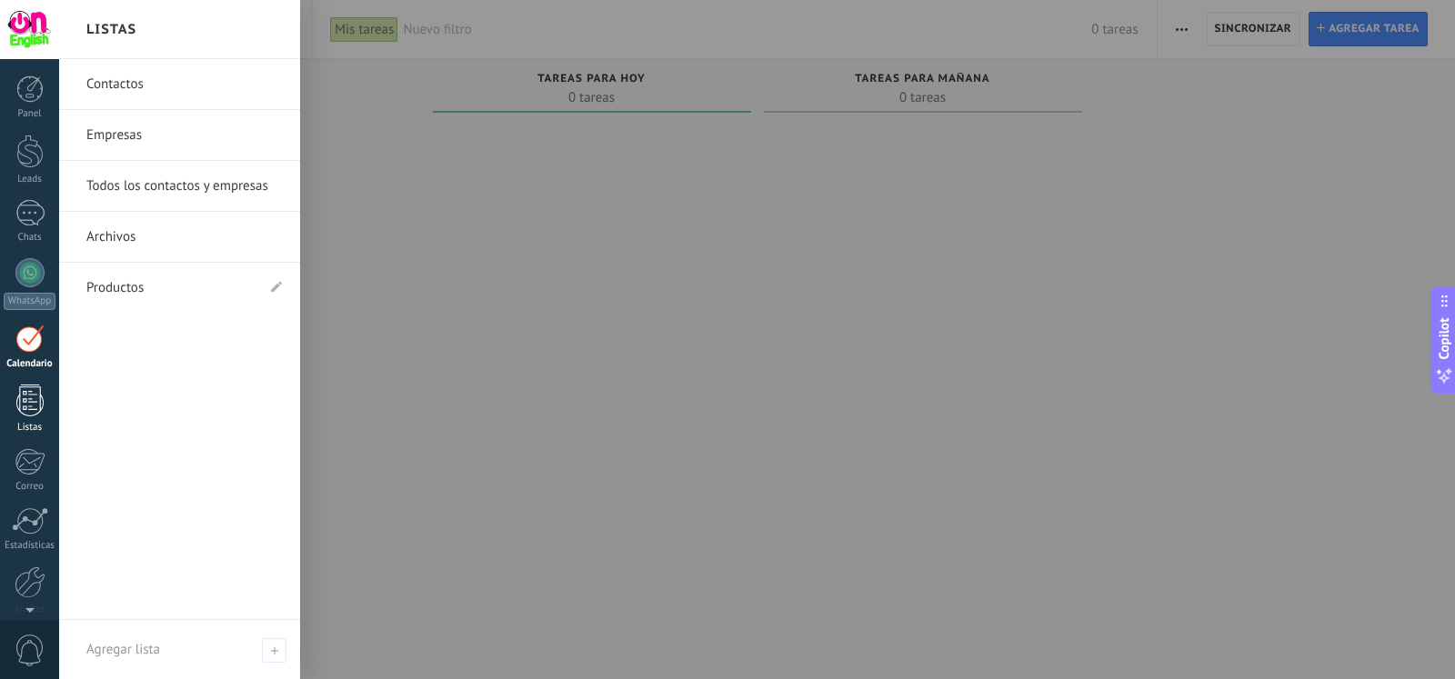
click at [46, 401] on link "Listas" at bounding box center [29, 409] width 59 height 49
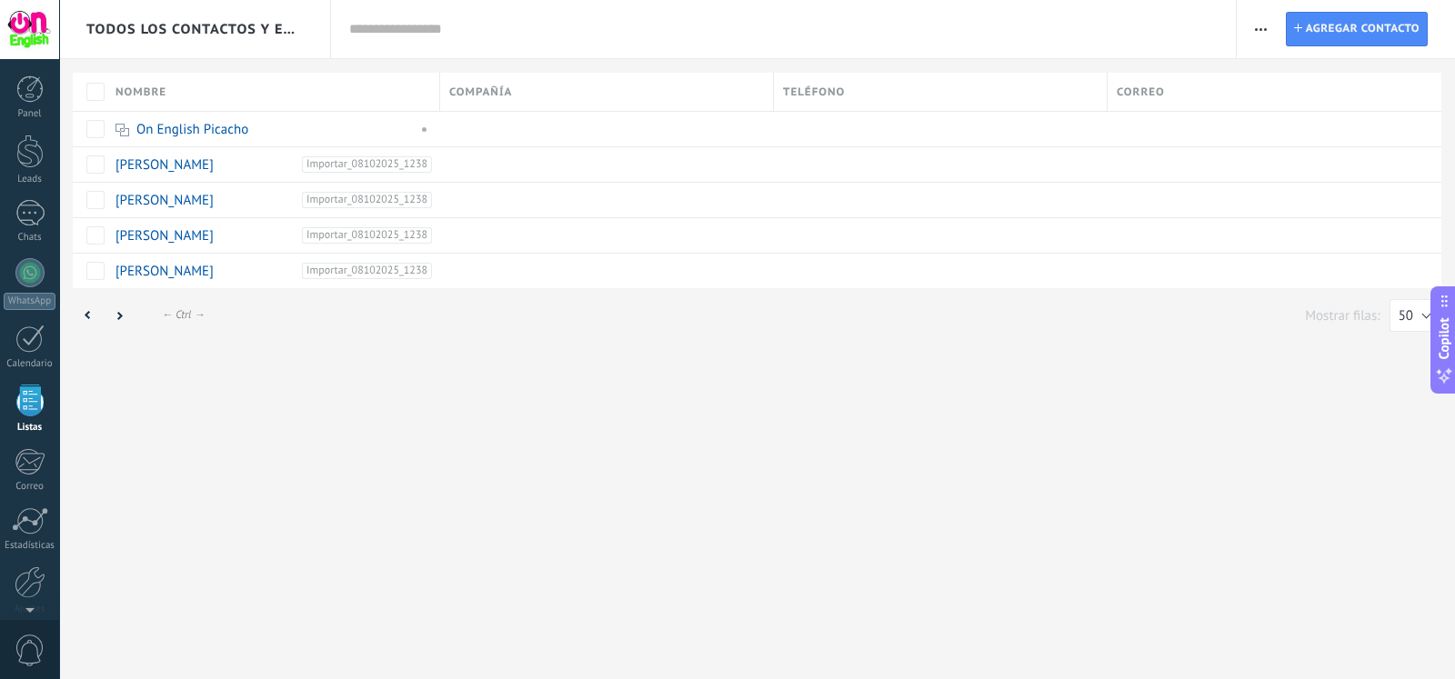
scroll to position [45, 0]
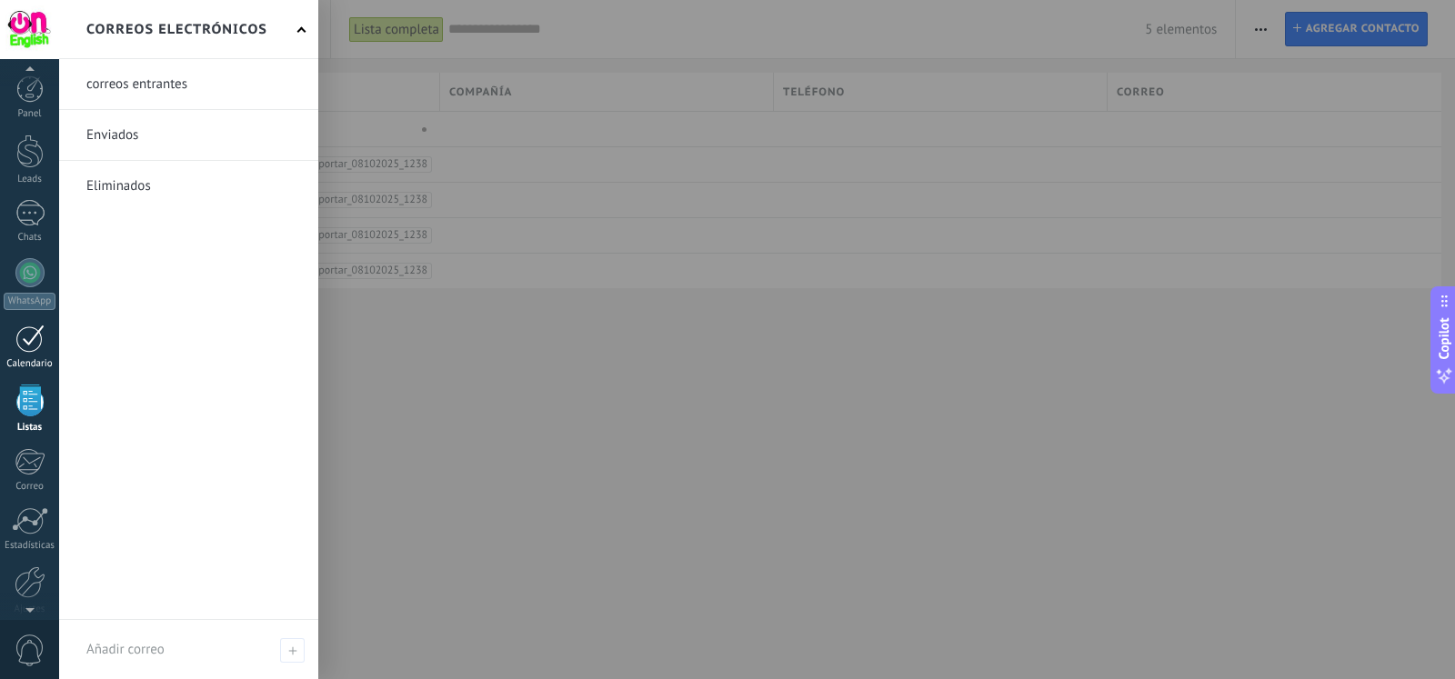
scroll to position [45, 0]
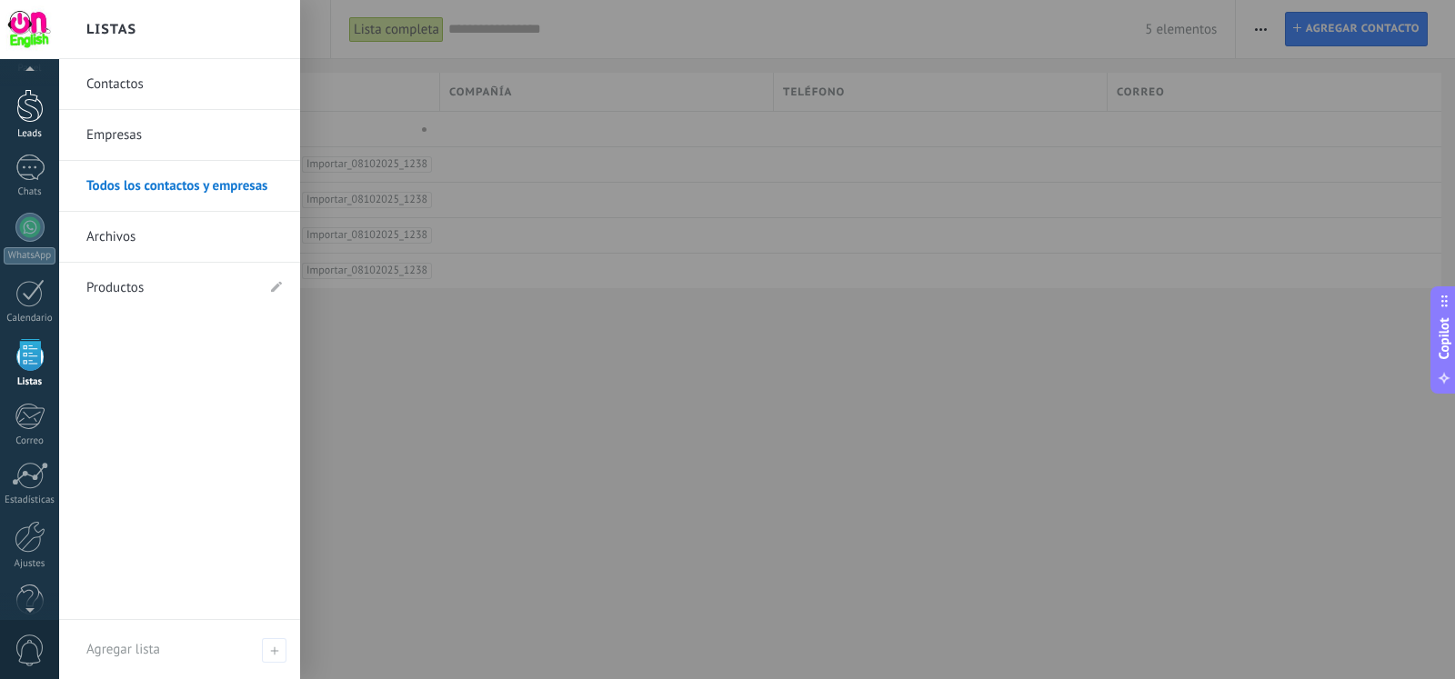
click at [31, 108] on div at bounding box center [29, 106] width 27 height 34
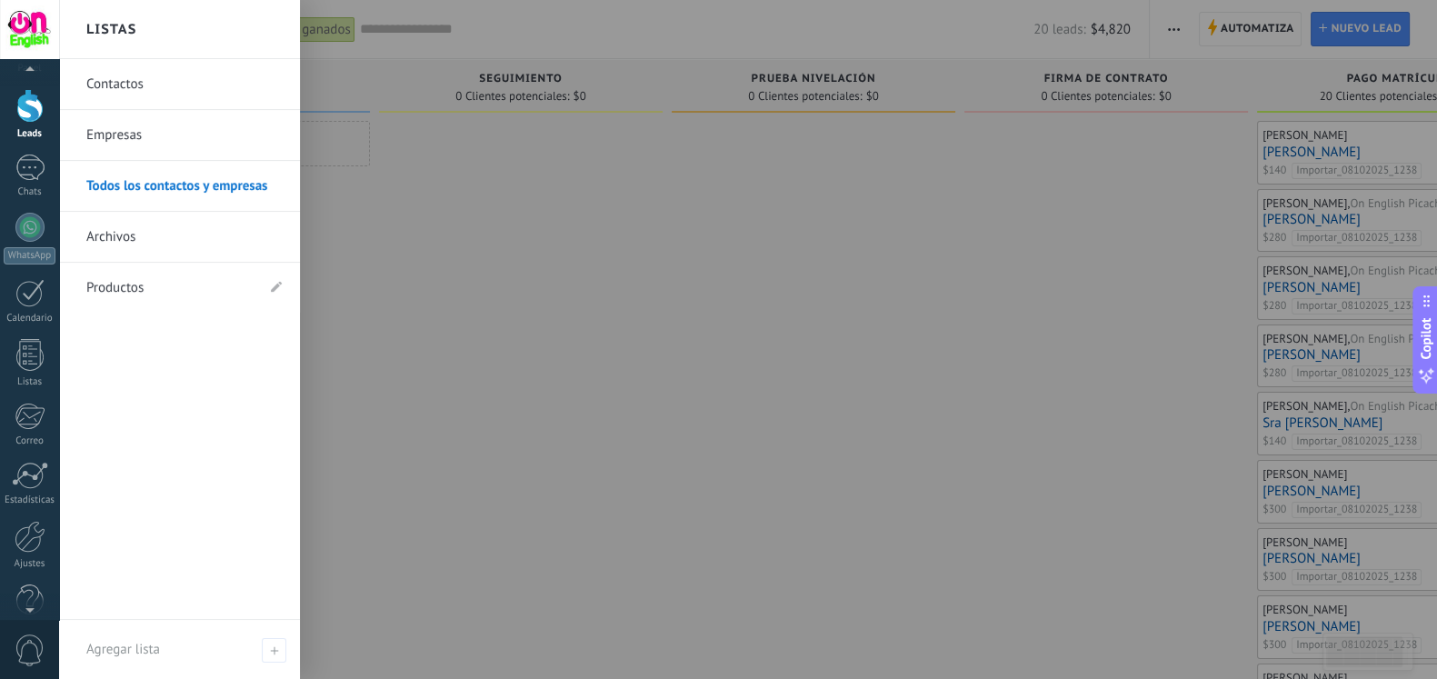
click at [564, 447] on div at bounding box center [777, 339] width 1437 height 679
click at [182, 80] on link "Contactos" at bounding box center [183, 84] width 195 height 51
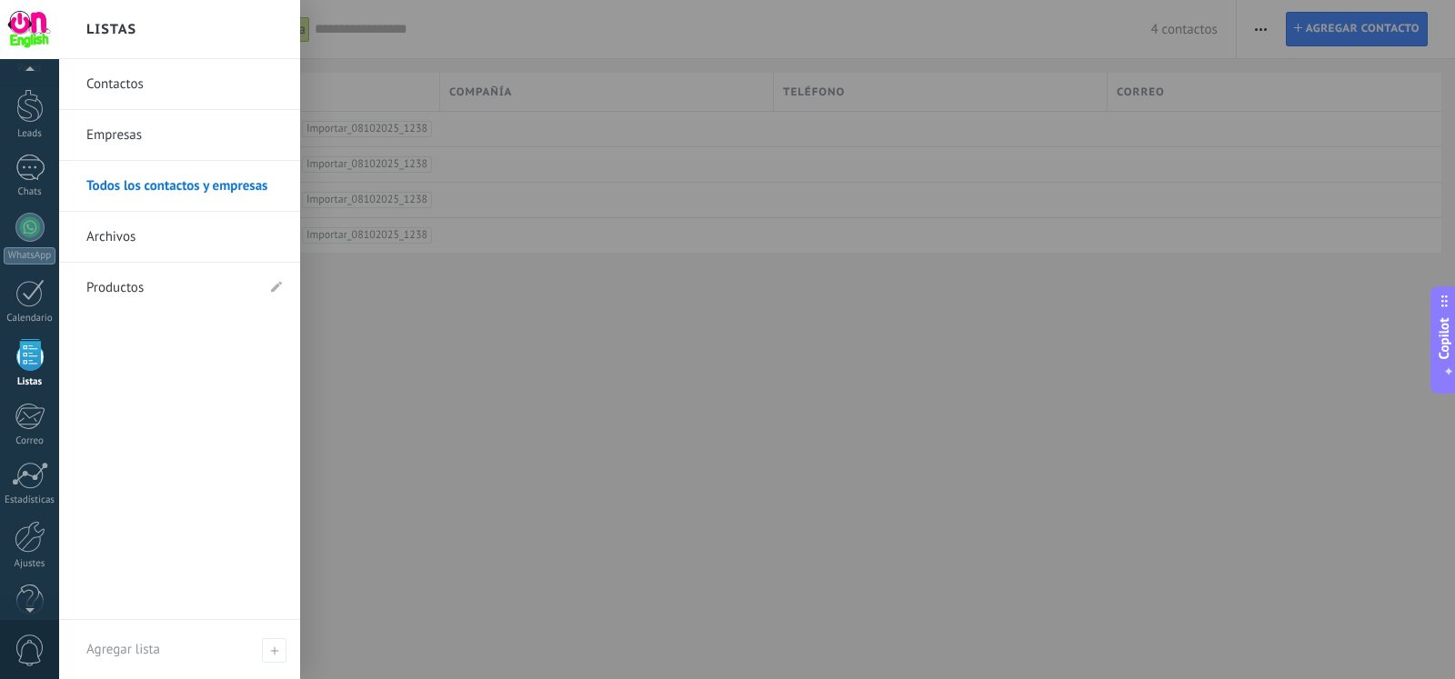
click at [534, 297] on div at bounding box center [786, 339] width 1455 height 679
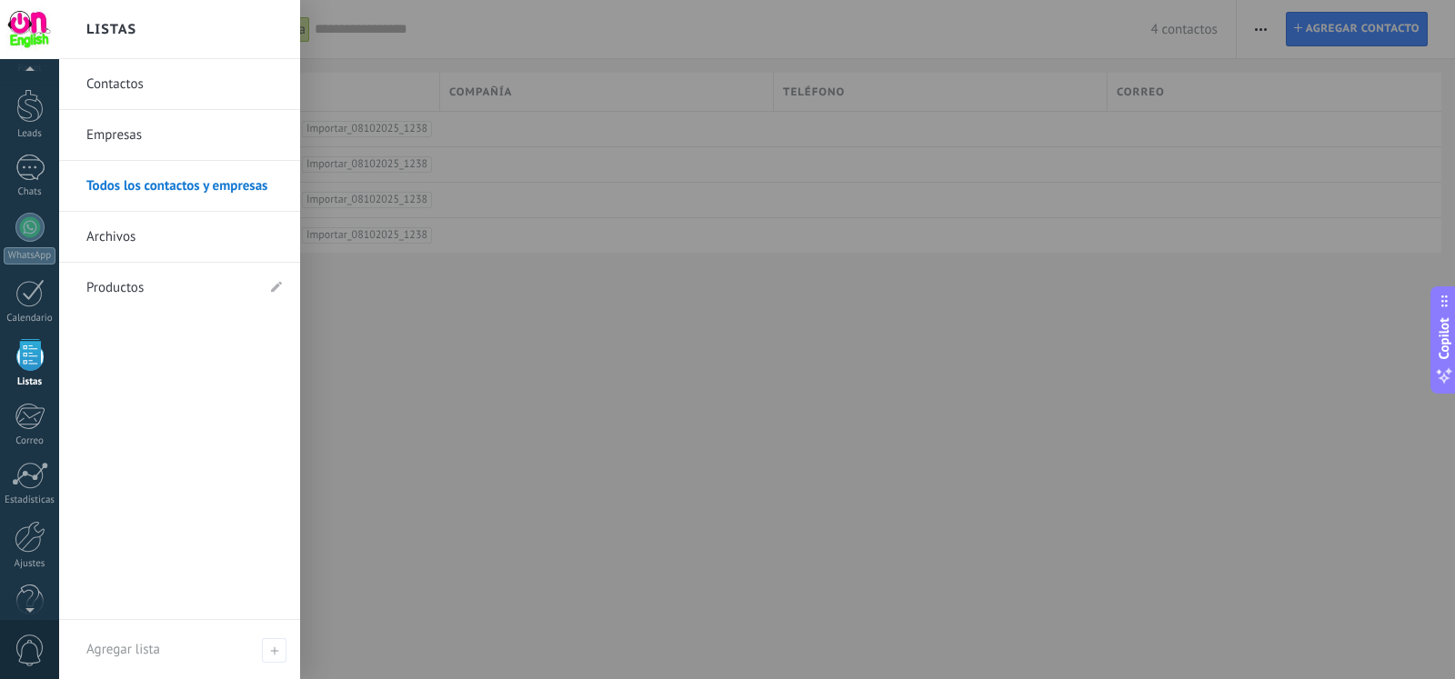
click at [23, 38] on div at bounding box center [29, 29] width 59 height 59
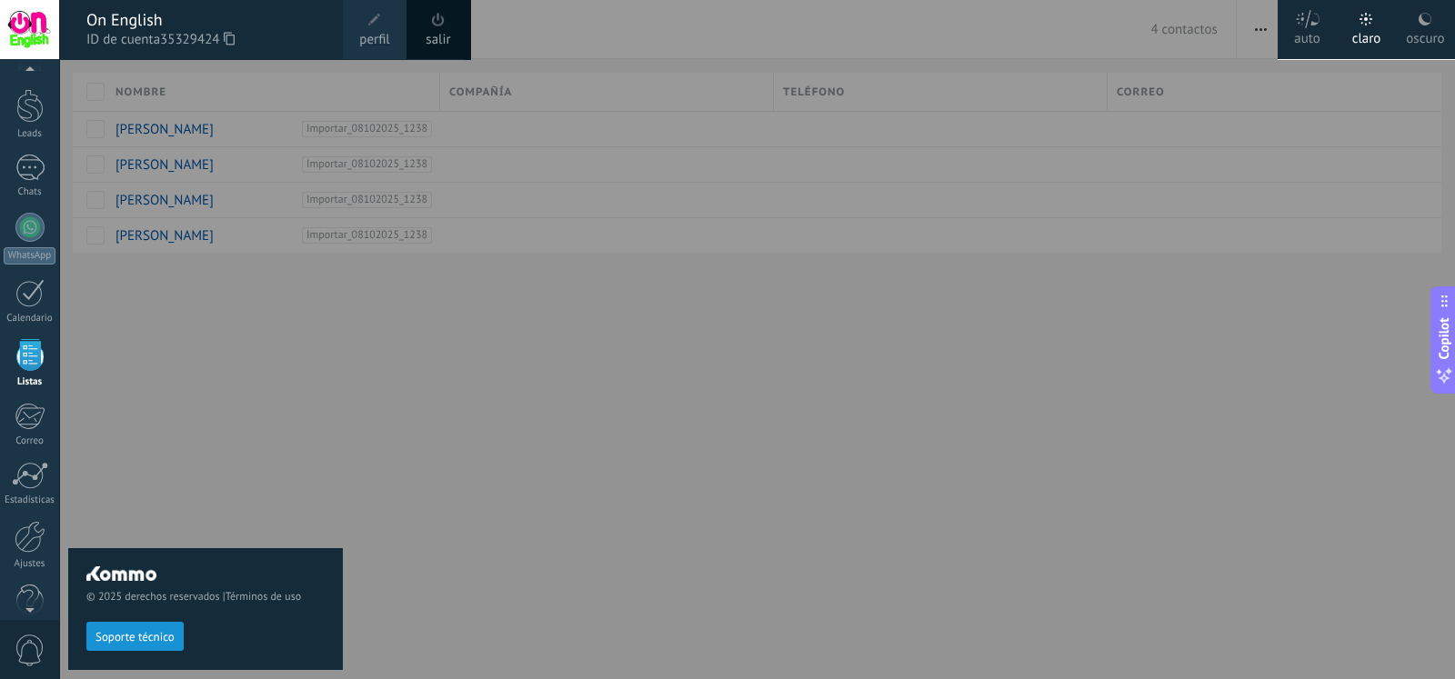
click at [351, 414] on div at bounding box center [786, 339] width 1455 height 679
click at [873, 441] on div at bounding box center [786, 339] width 1455 height 679
click at [353, 312] on div at bounding box center [786, 339] width 1455 height 679
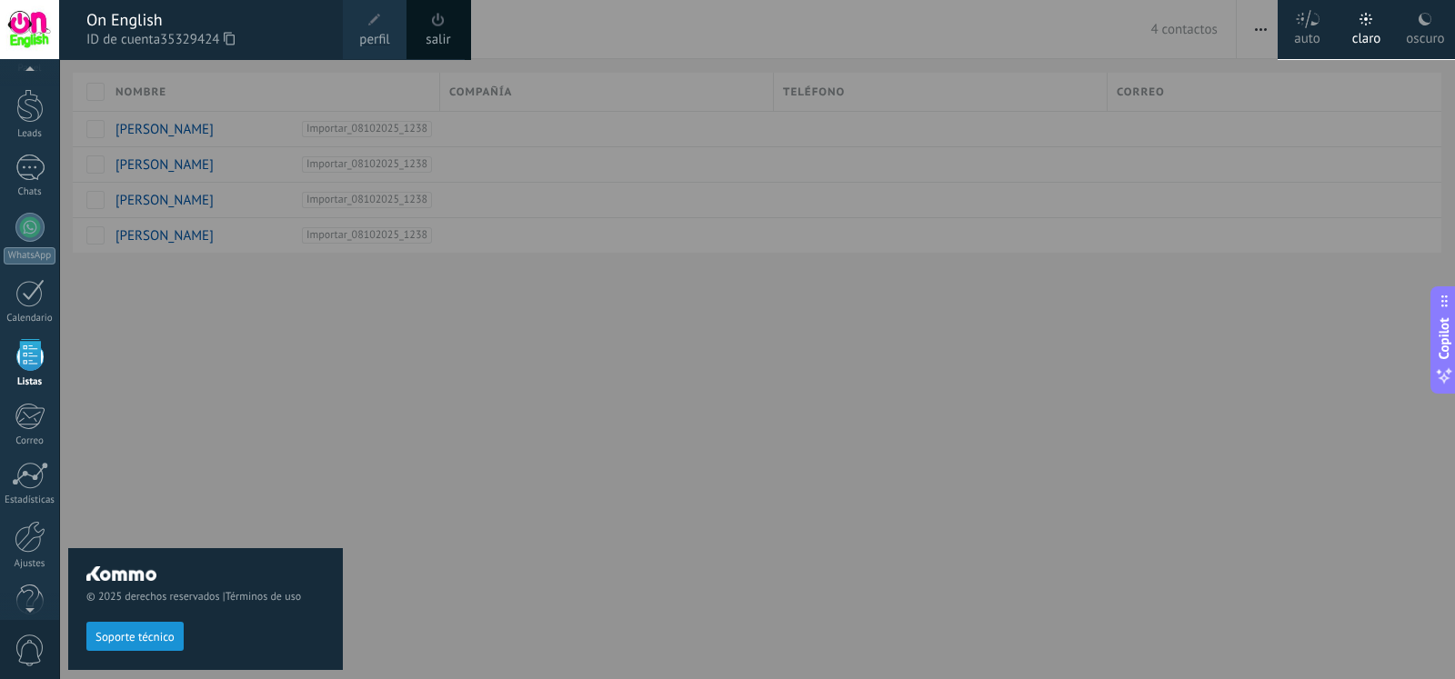
click at [25, 25] on div at bounding box center [29, 29] width 59 height 59
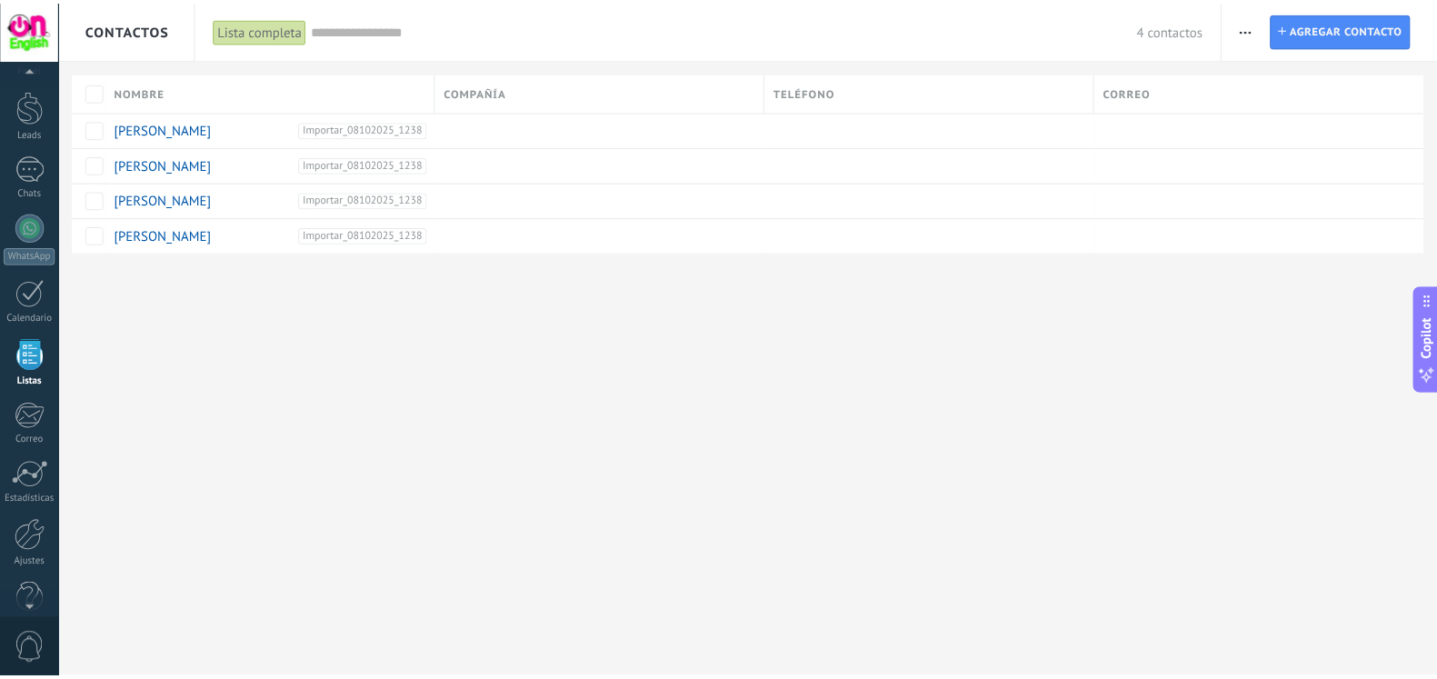
scroll to position [75, 0]
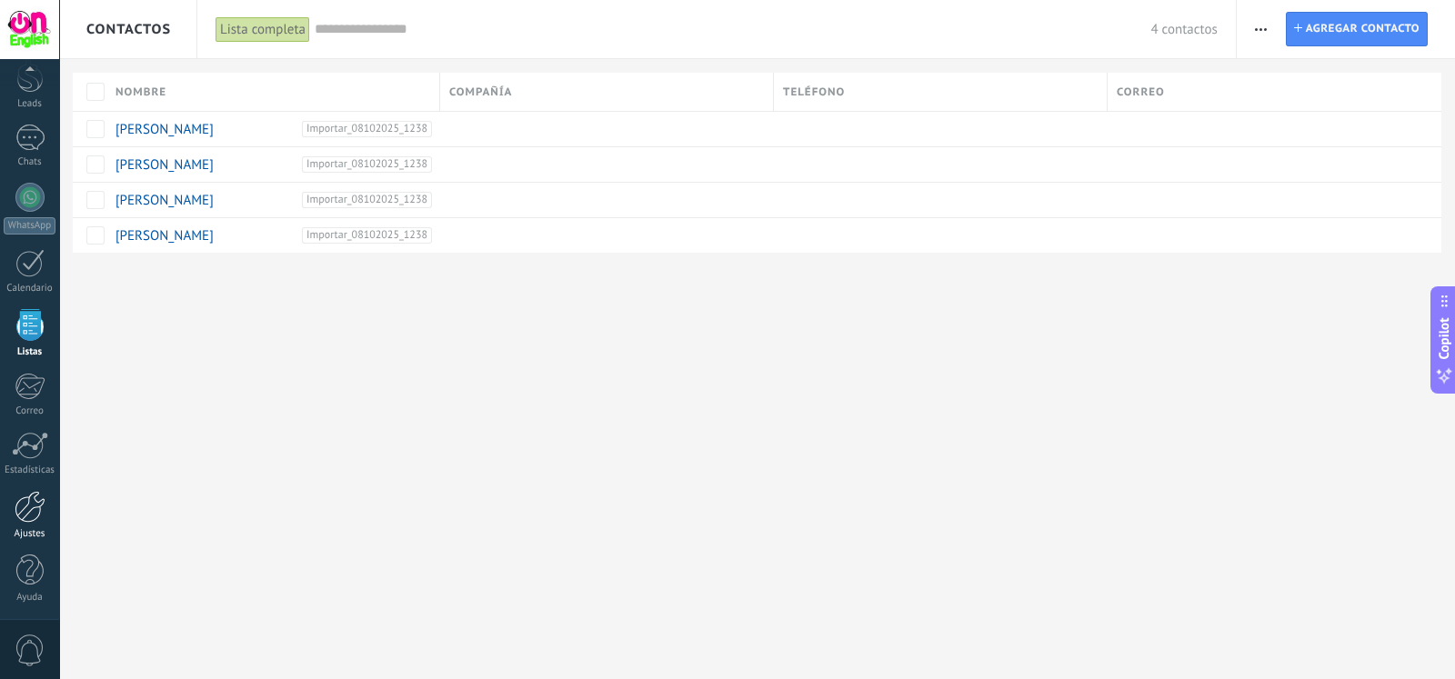
click at [23, 496] on div at bounding box center [30, 507] width 31 height 32
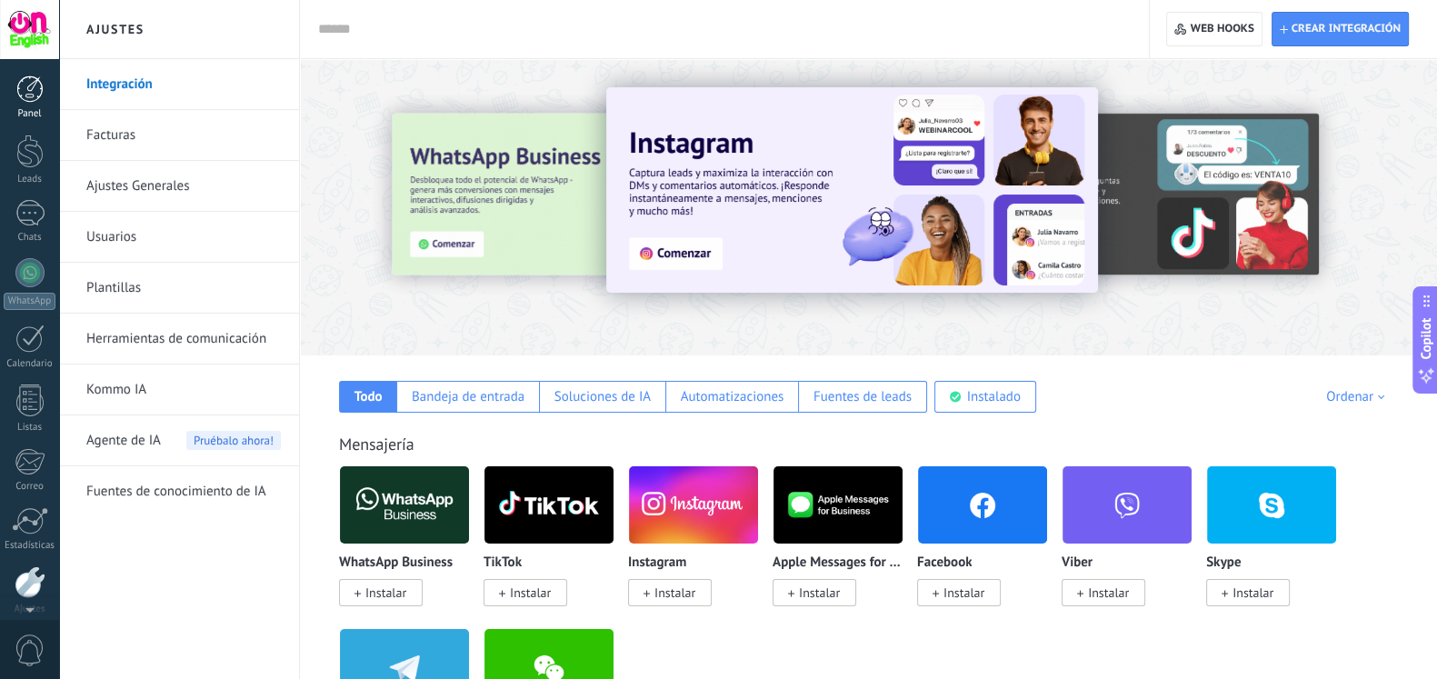
click at [18, 97] on div at bounding box center [29, 88] width 27 height 27
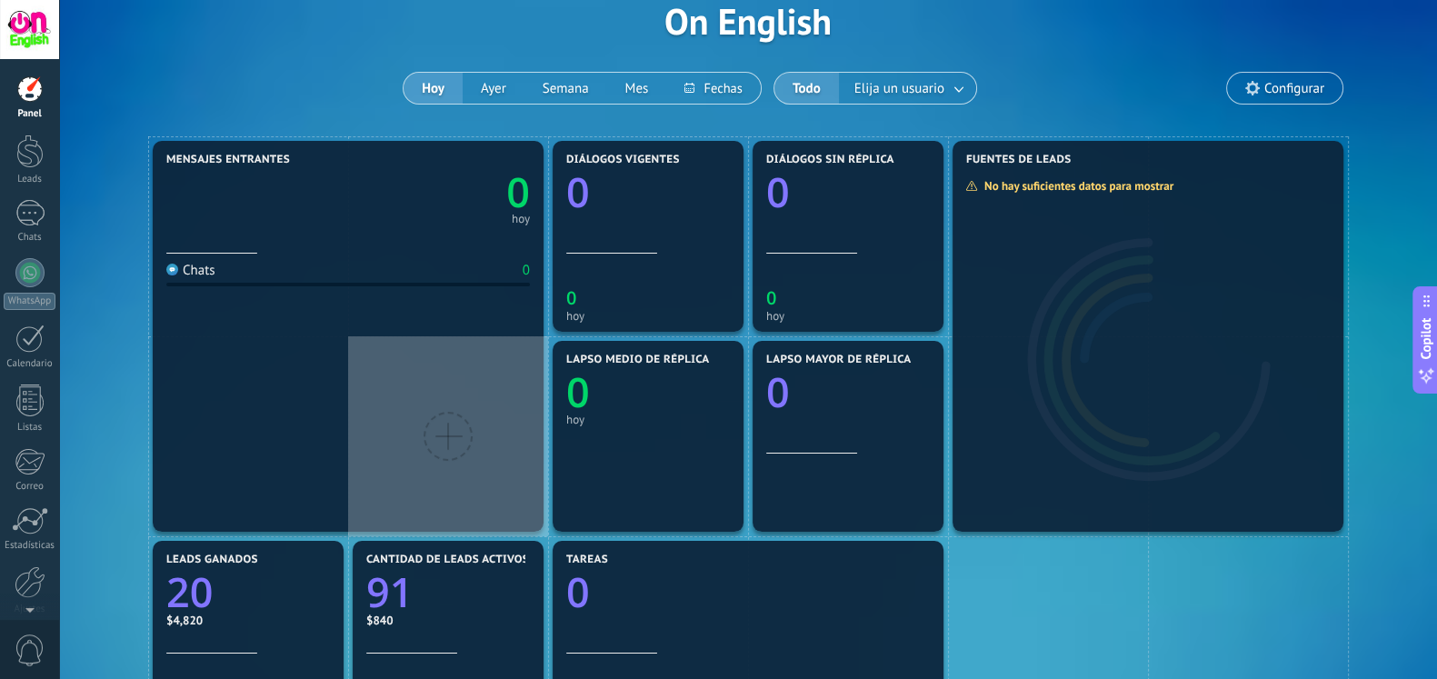
scroll to position [507, 0]
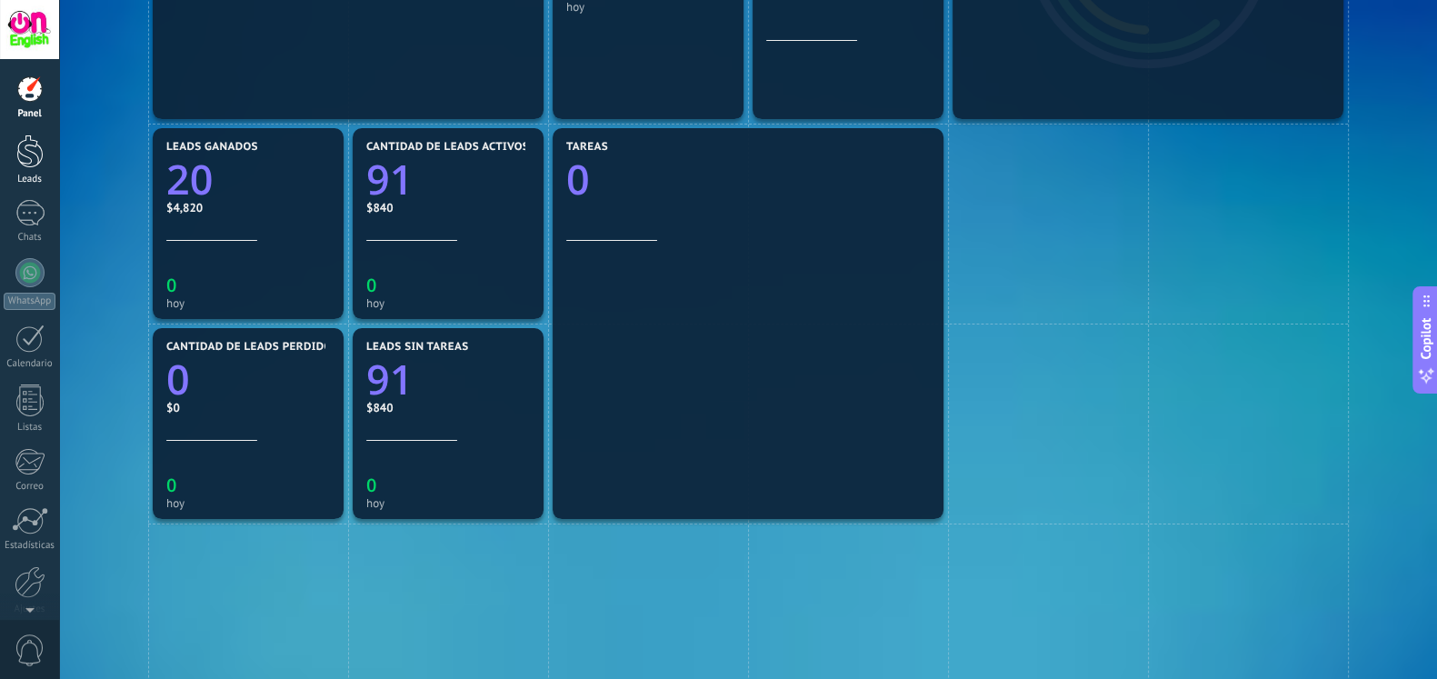
click at [32, 152] on div at bounding box center [29, 152] width 27 height 34
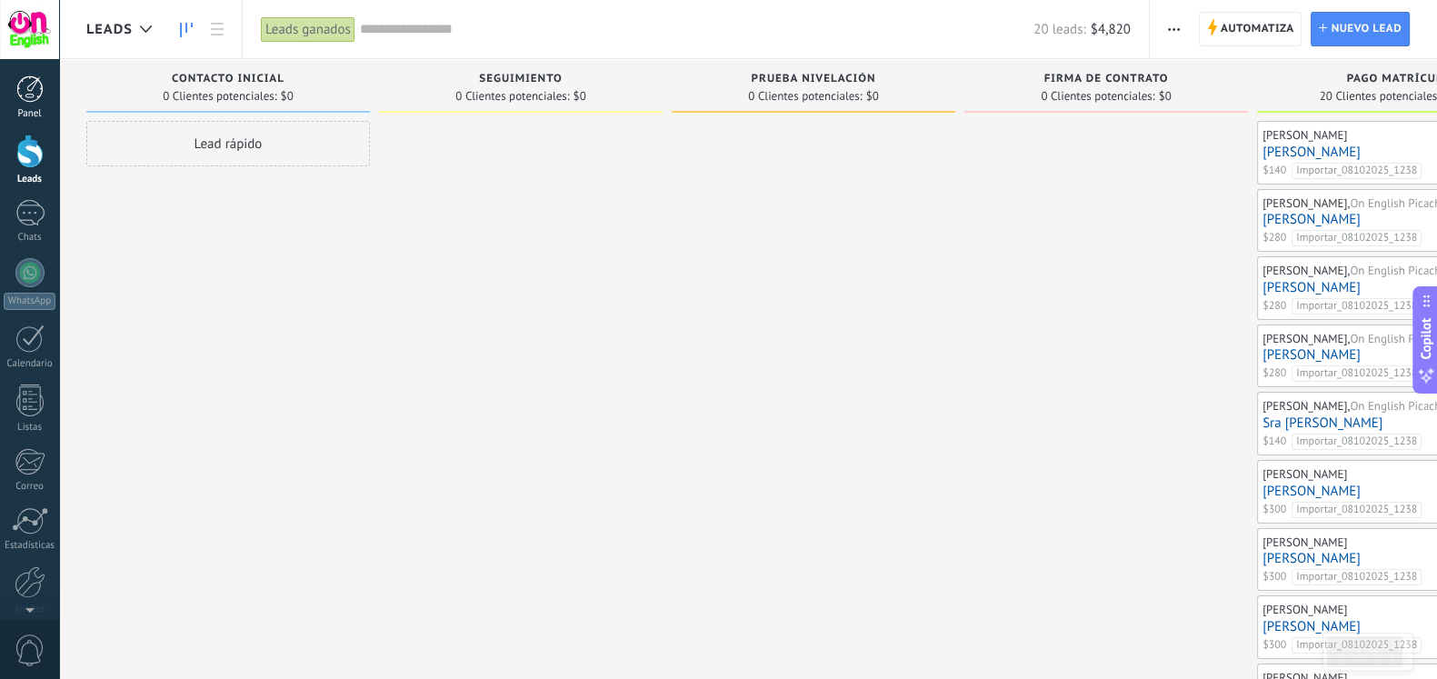
click at [28, 91] on div at bounding box center [29, 88] width 27 height 27
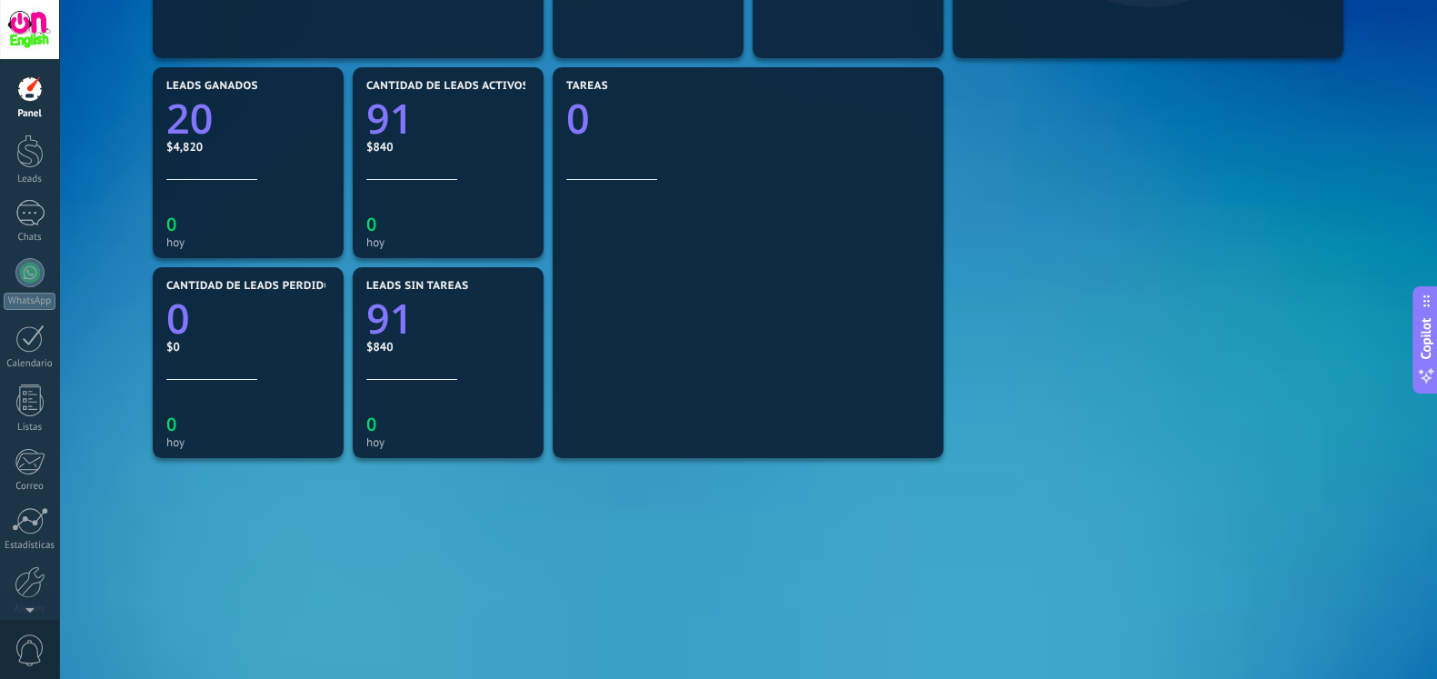
scroll to position [606, 0]
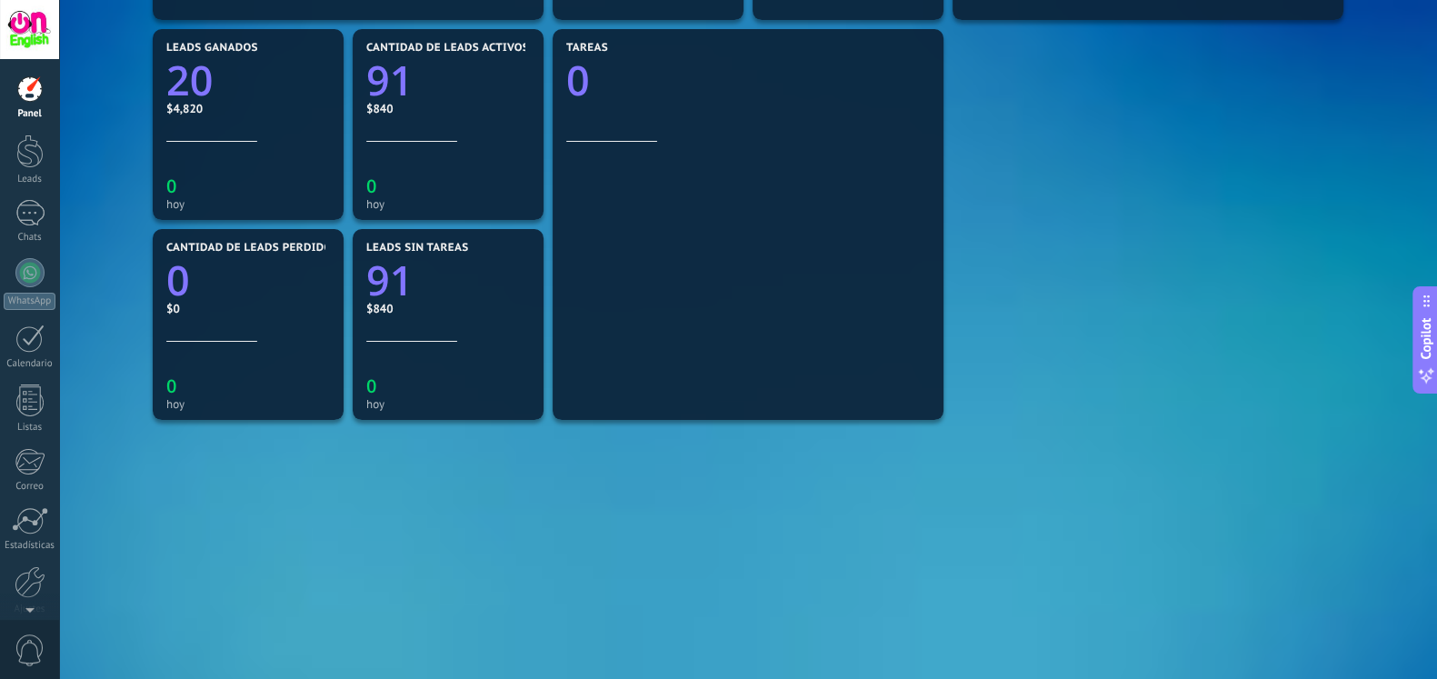
click at [132, 185] on div "Mensajes entrantes 0 hoy Chats 0 Diálogos vigentes 0 0 hoy Diálogos sin réplica…" at bounding box center [748, 125] width 1324 height 1000
